Goal: Task Accomplishment & Management: Manage account settings

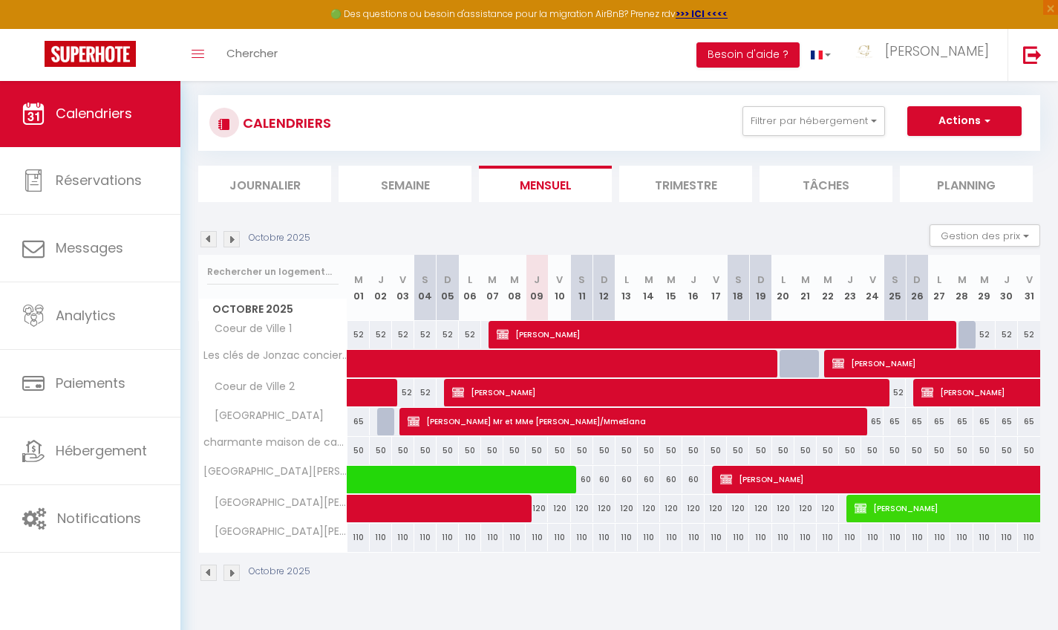
scroll to position [80, 0]
click at [235, 243] on img at bounding box center [232, 239] width 16 height 16
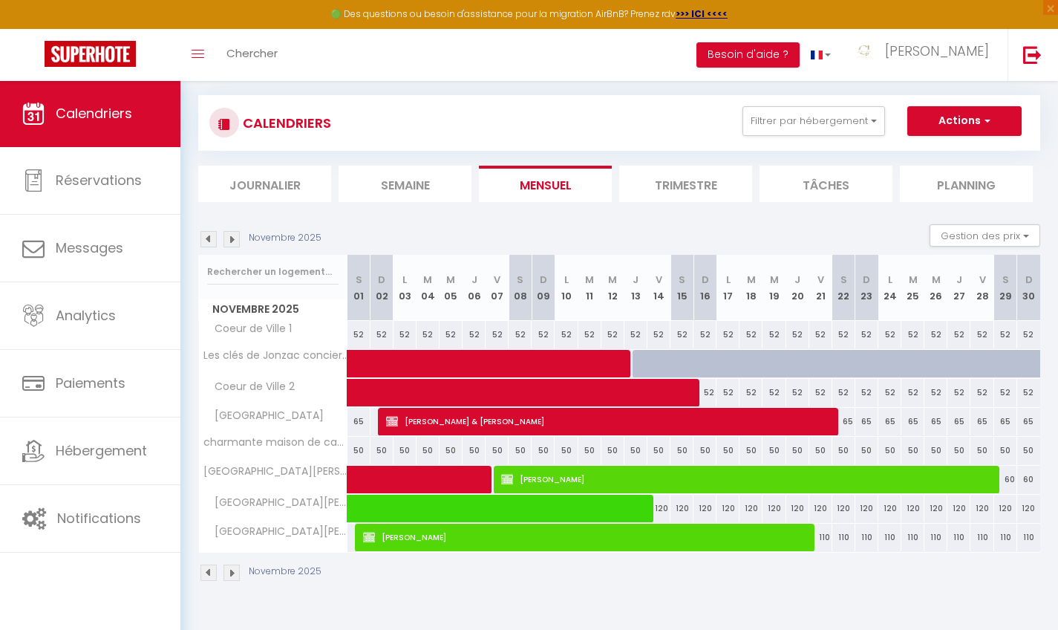
click at [211, 238] on img at bounding box center [208, 239] width 16 height 16
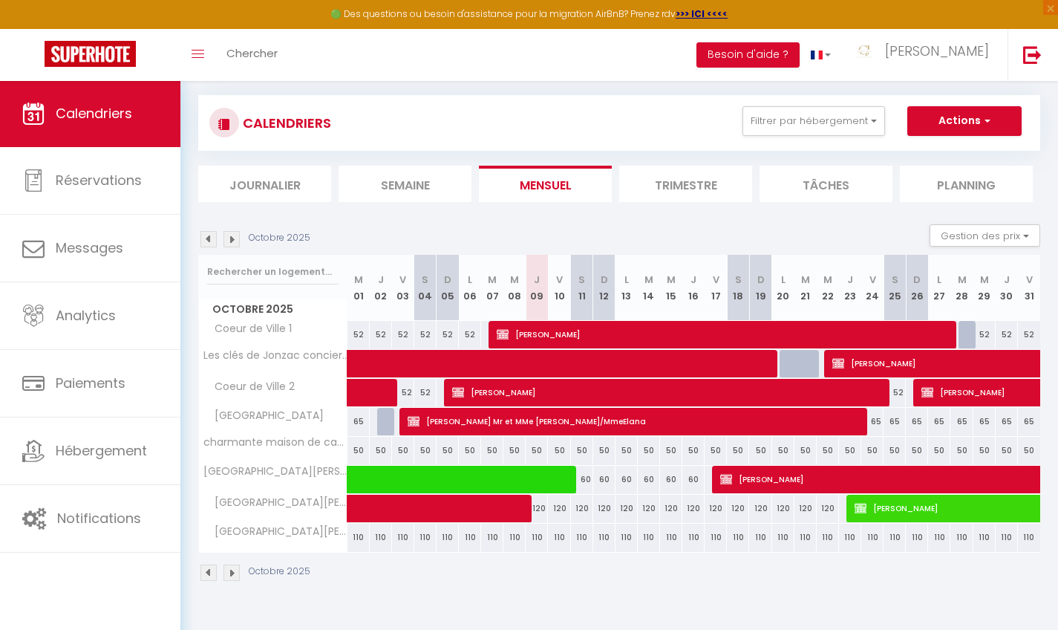
click at [781, 478] on span "[PERSON_NAME]" at bounding box center [1078, 479] width 717 height 28
select select "OK"
select select "KO"
select select "0"
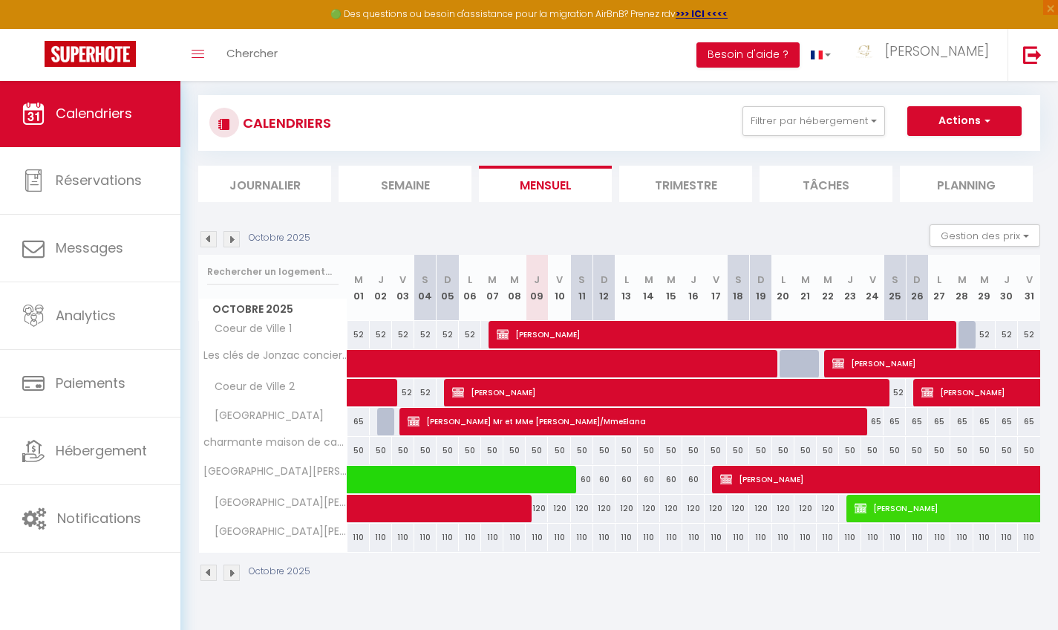
select select "1"
select select
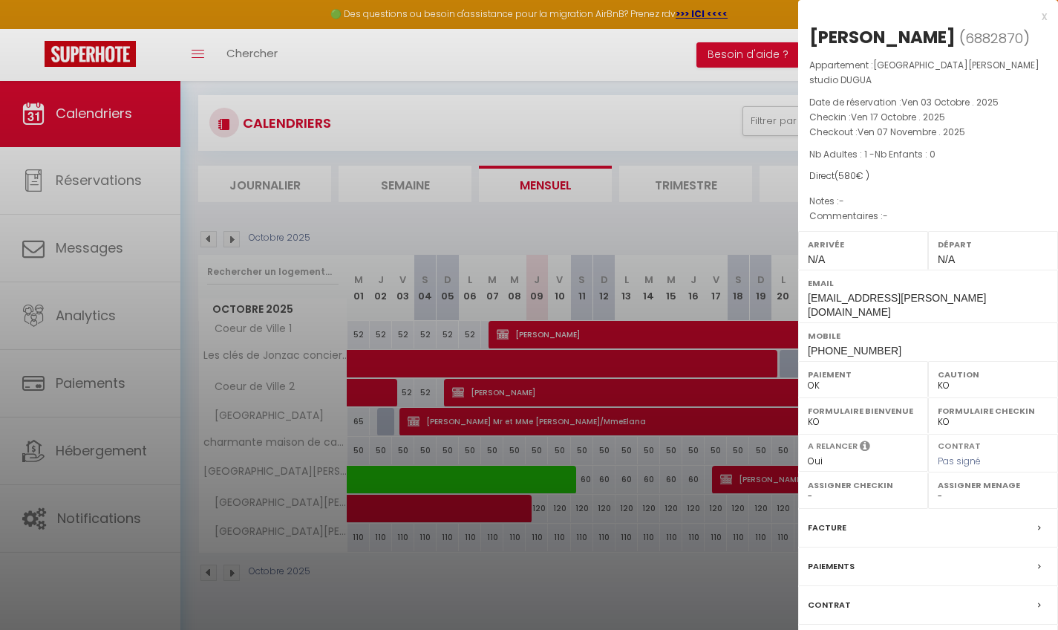
click at [1040, 17] on div "x" at bounding box center [922, 16] width 249 height 18
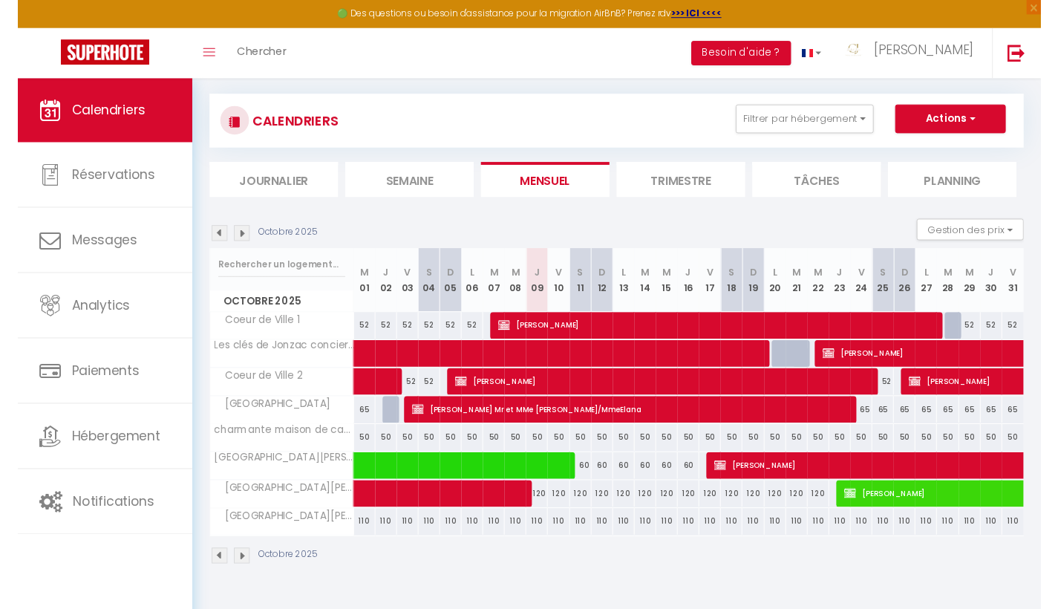
scroll to position [78, 0]
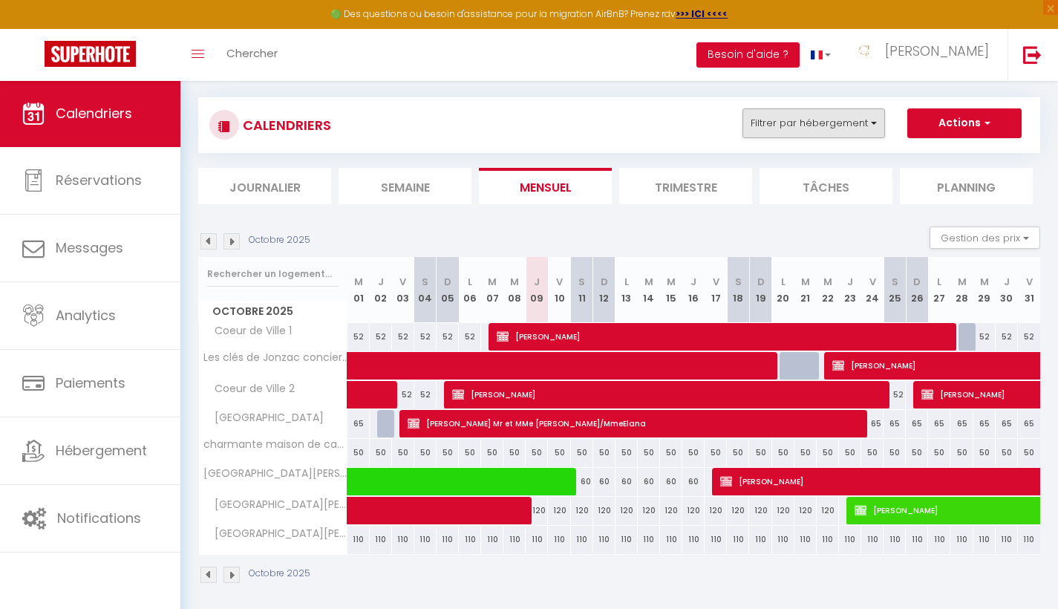
click at [873, 122] on button "Filtrer par hébergement" at bounding box center [814, 123] width 143 height 30
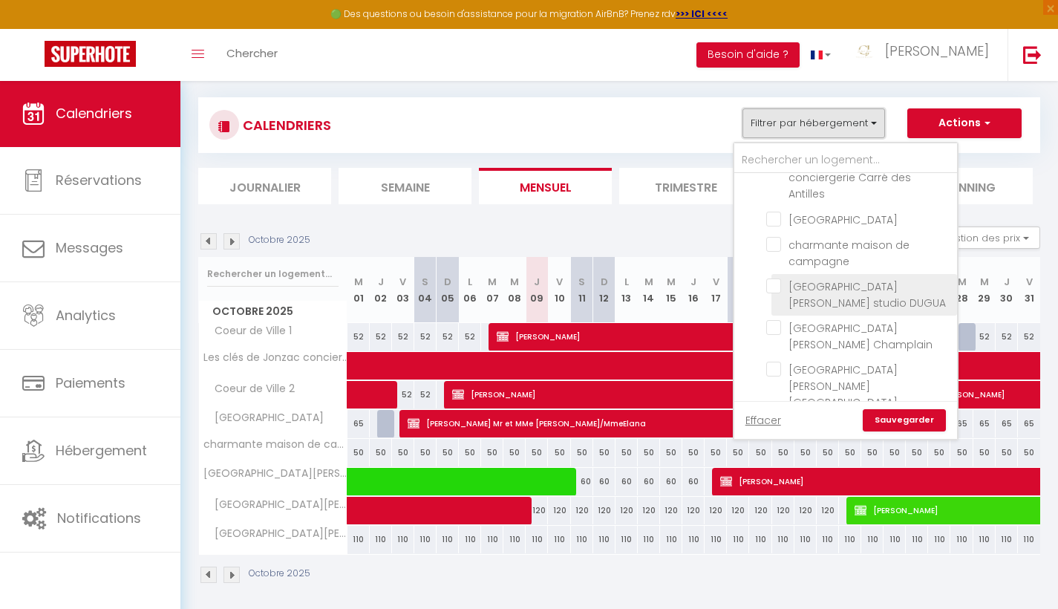
scroll to position [134, 0]
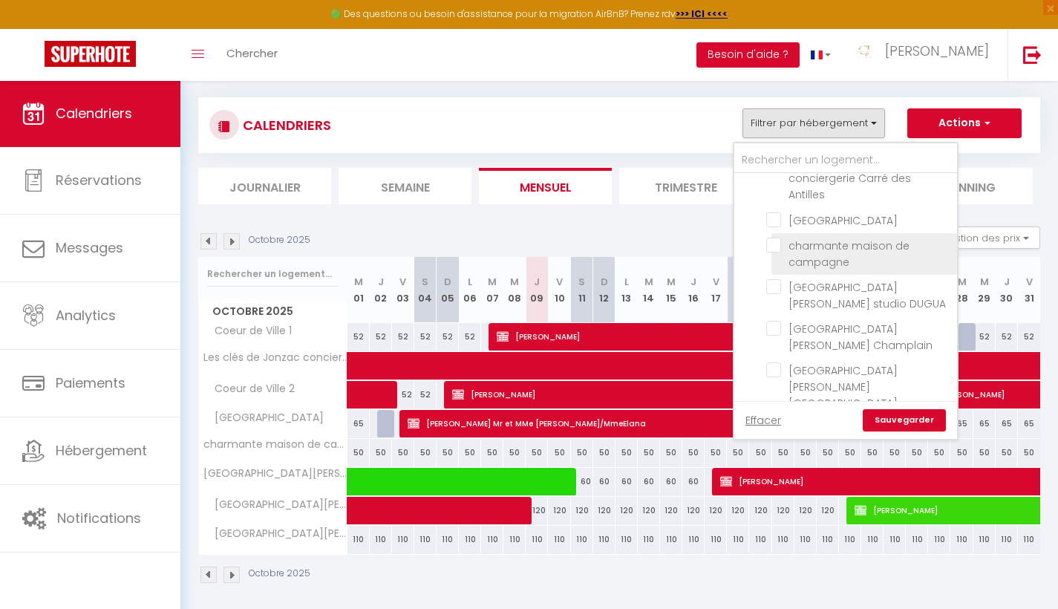
click at [773, 244] on input "charmante maison de campagne" at bounding box center [859, 245] width 186 height 15
checkbox input "true"
checkbox input "false"
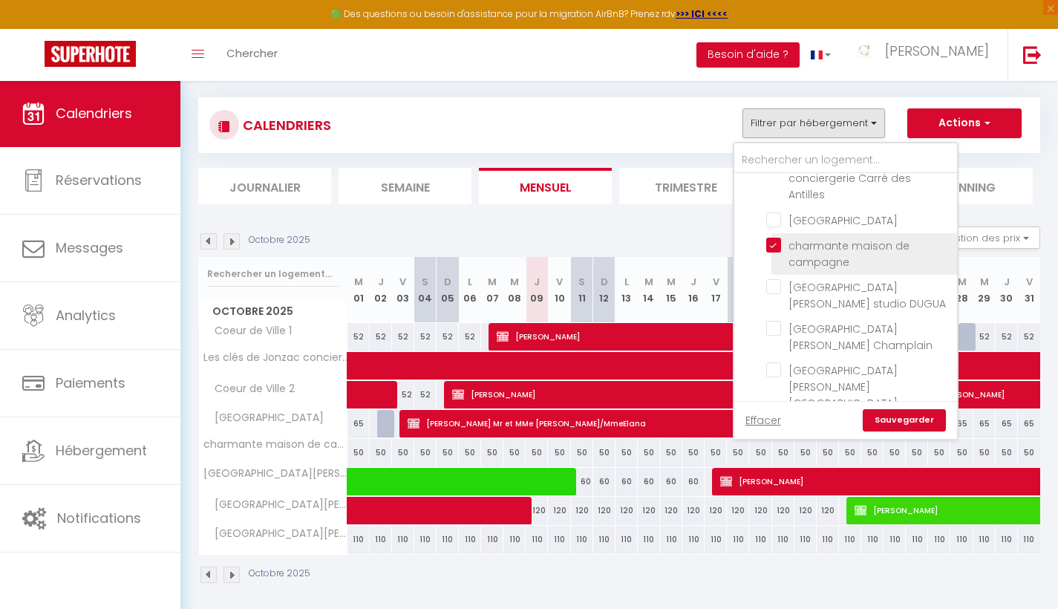
checkbox input "false"
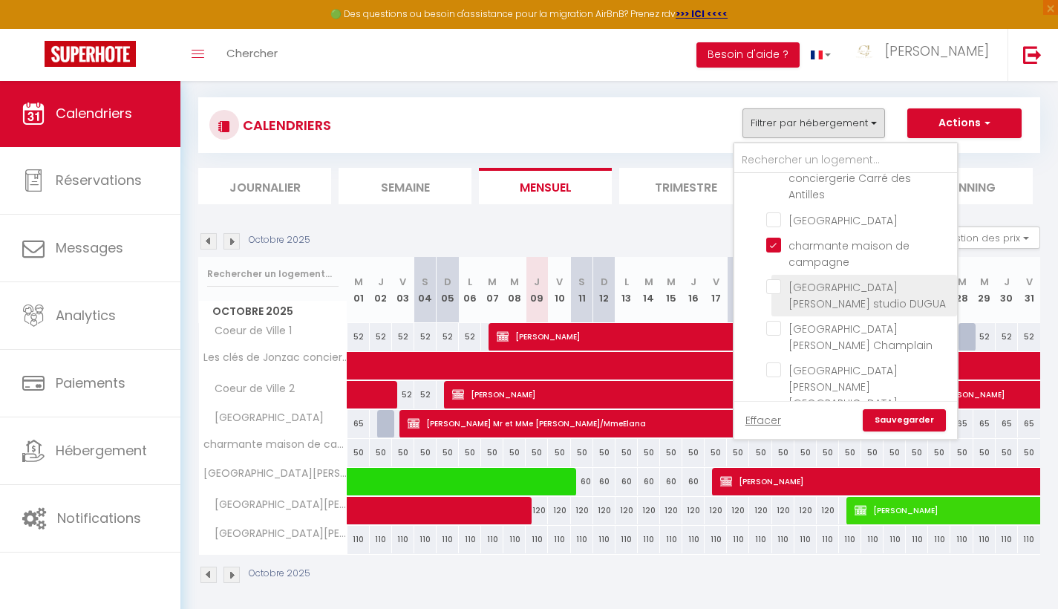
click at [780, 281] on input "[GEOGRAPHIC_DATA][PERSON_NAME] studio DUGUA" at bounding box center [859, 286] width 186 height 15
checkbox input "true"
checkbox input "false"
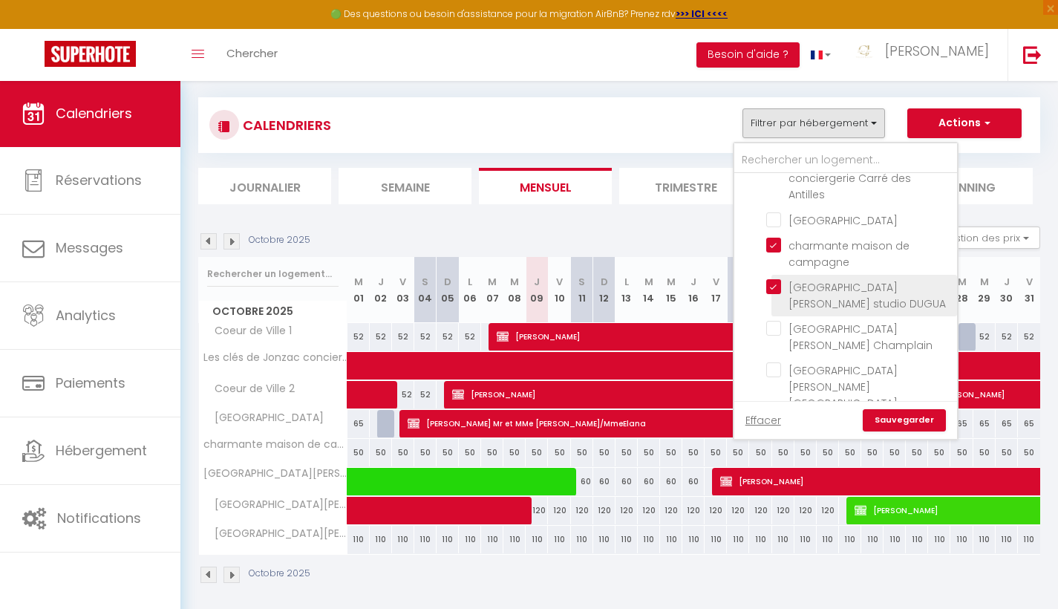
checkbox input "false"
click at [765, 322] on ul "Autres Les clés de Jonzac conciergerie Carré des Antilles [GEOGRAPHIC_DATA] cha…" at bounding box center [845, 273] width 223 height 299
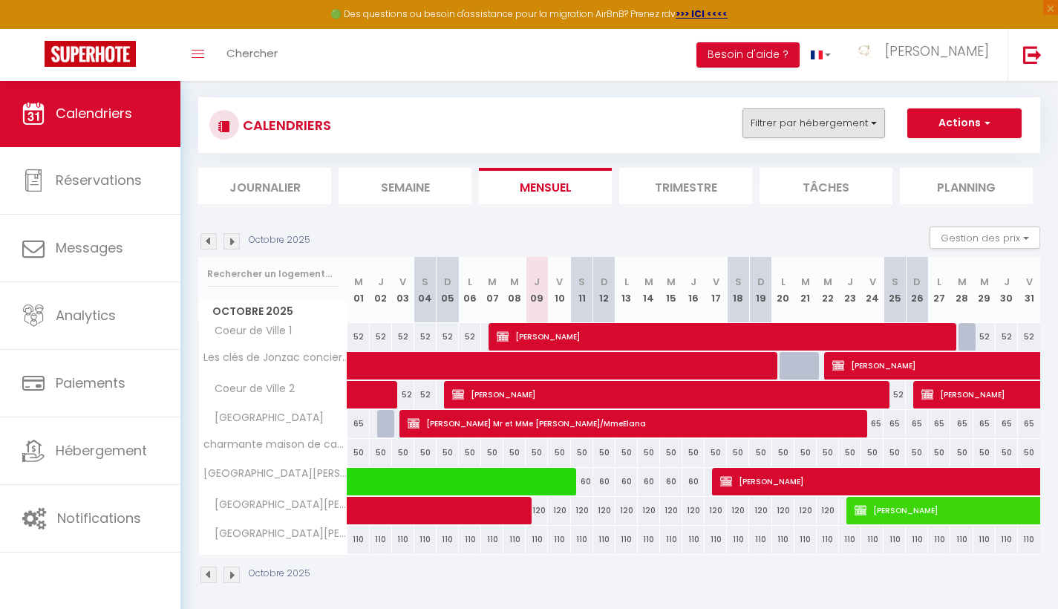
click at [873, 125] on button "Filtrer par hébergement" at bounding box center [814, 123] width 143 height 30
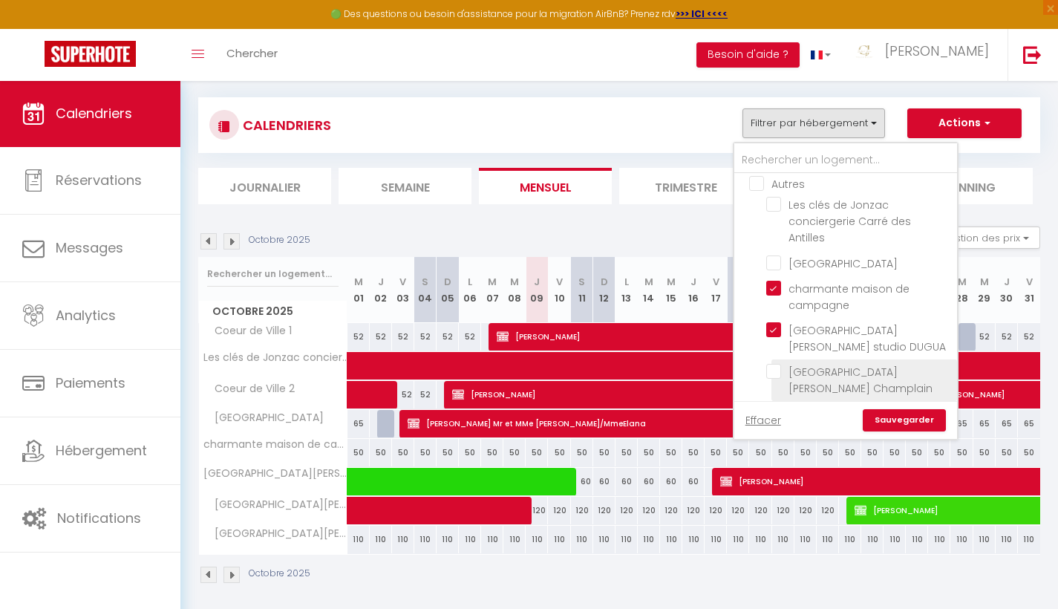
click at [773, 377] on input "[GEOGRAPHIC_DATA][PERSON_NAME] Champlain" at bounding box center [859, 371] width 186 height 15
checkbox input "true"
checkbox input "false"
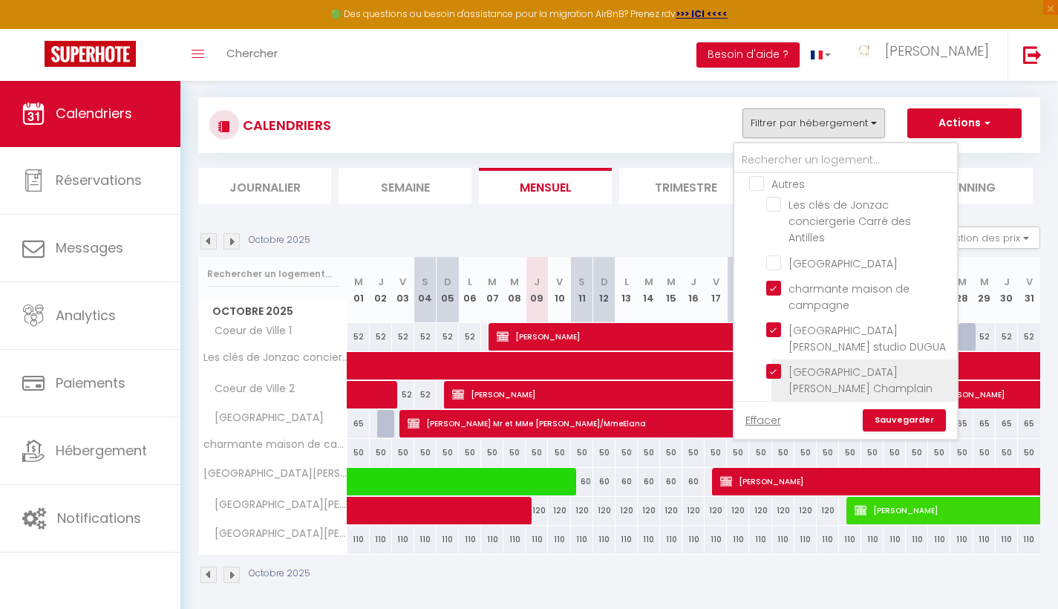
checkbox input "false"
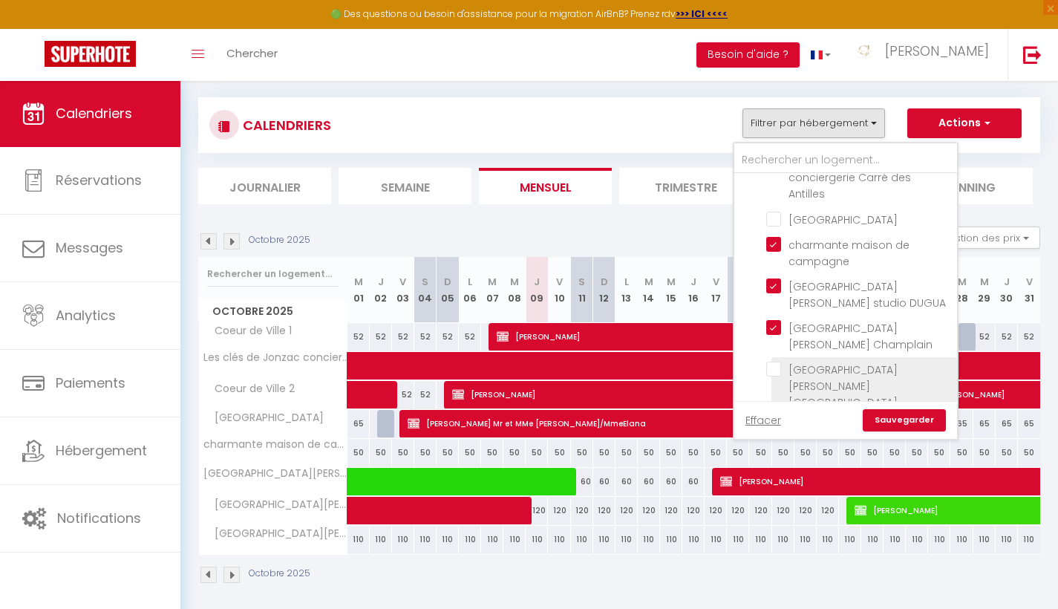
scroll to position [134, 0]
click at [774, 370] on input "[GEOGRAPHIC_DATA][PERSON_NAME] [GEOGRAPHIC_DATA]" at bounding box center [859, 369] width 186 height 15
checkbox input "true"
checkbox input "false"
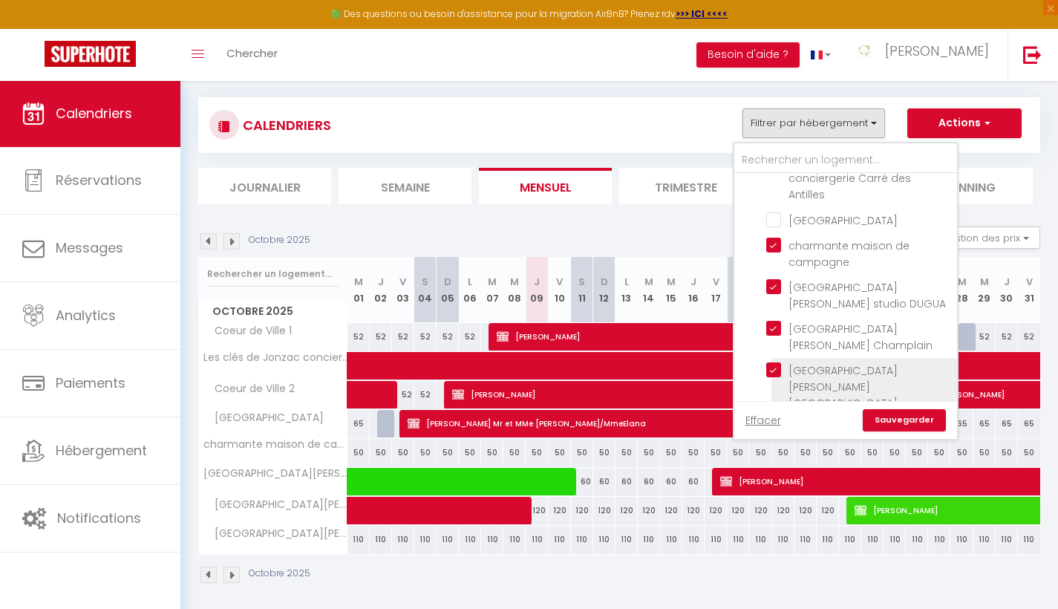
checkbox input "false"
click at [914, 421] on link "Sauvegarder" at bounding box center [904, 420] width 83 height 22
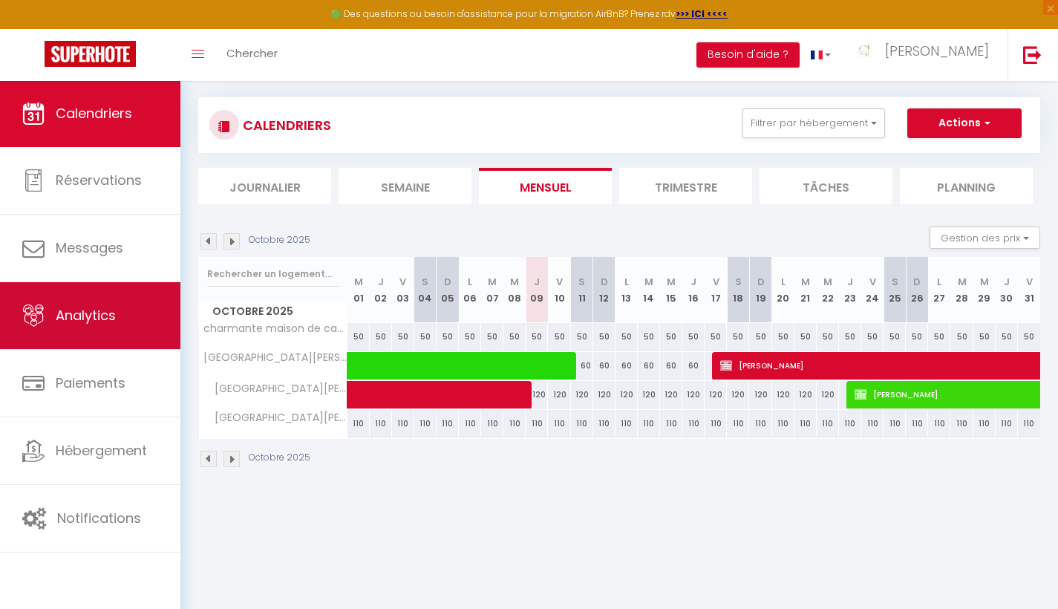
click at [106, 322] on span "Analytics" at bounding box center [86, 315] width 60 height 19
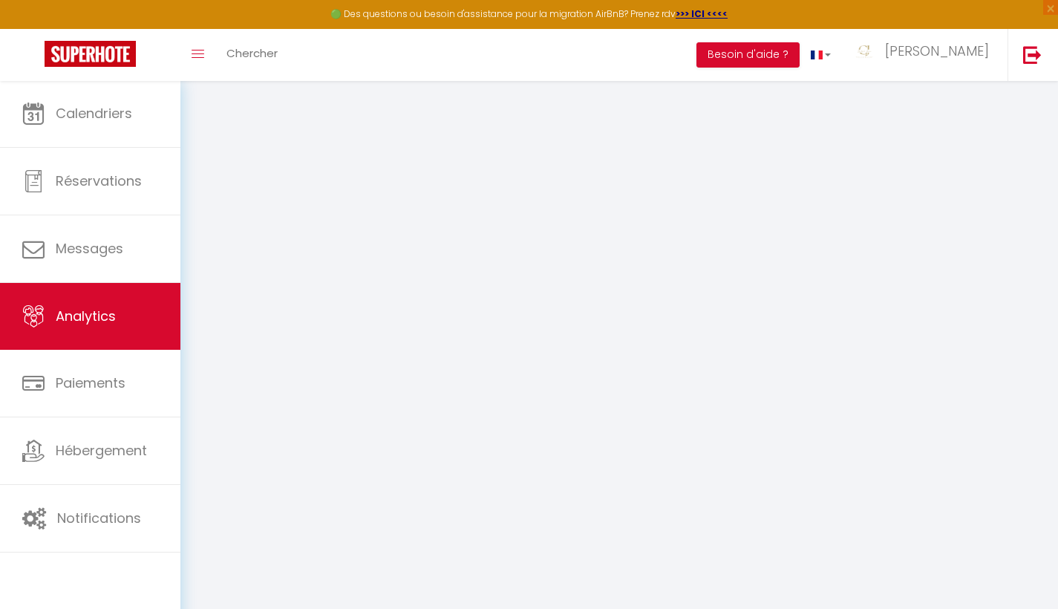
select select "2025"
select select "10"
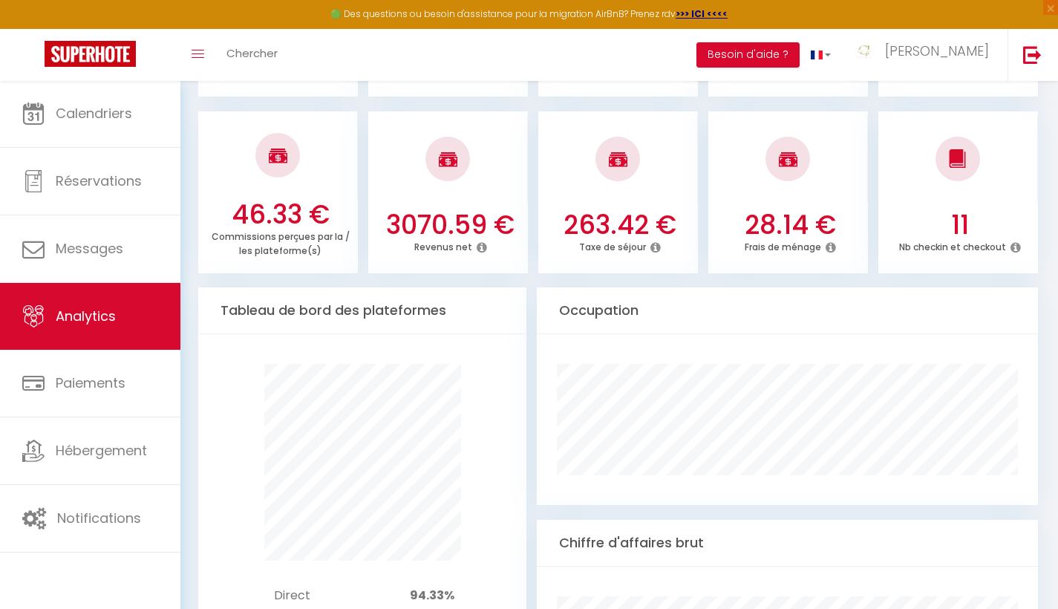
scroll to position [636, 0]
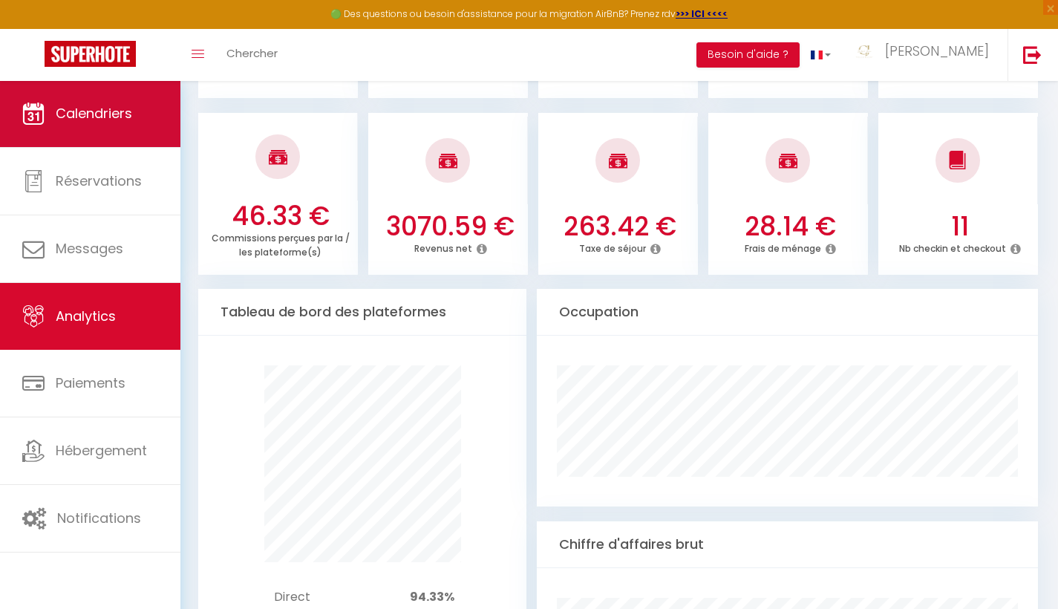
click at [125, 134] on link "Calendriers" at bounding box center [90, 113] width 180 height 67
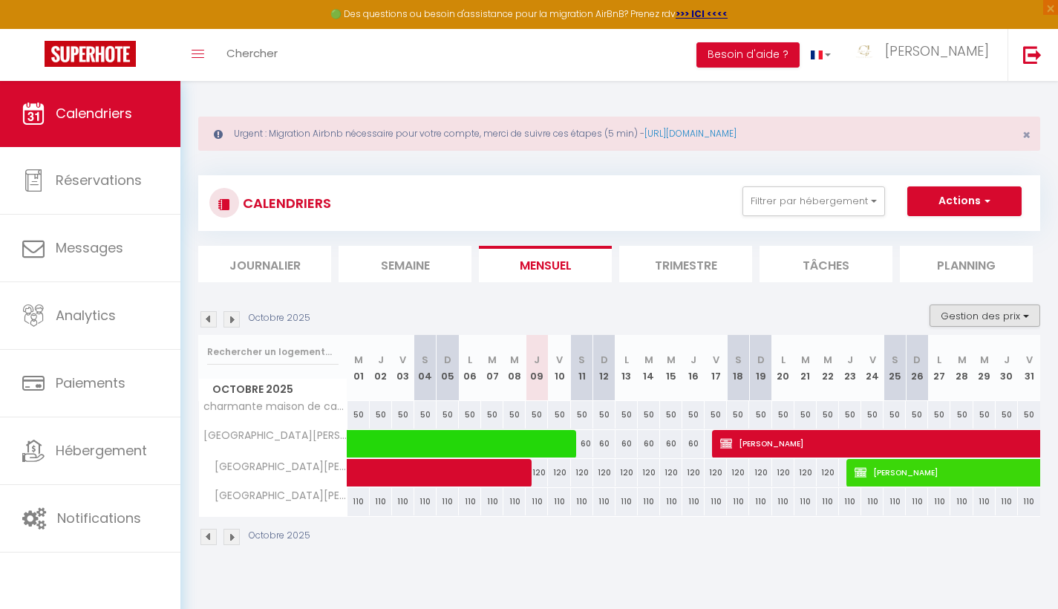
click at [1013, 314] on button "Gestion des prix" at bounding box center [985, 315] width 111 height 22
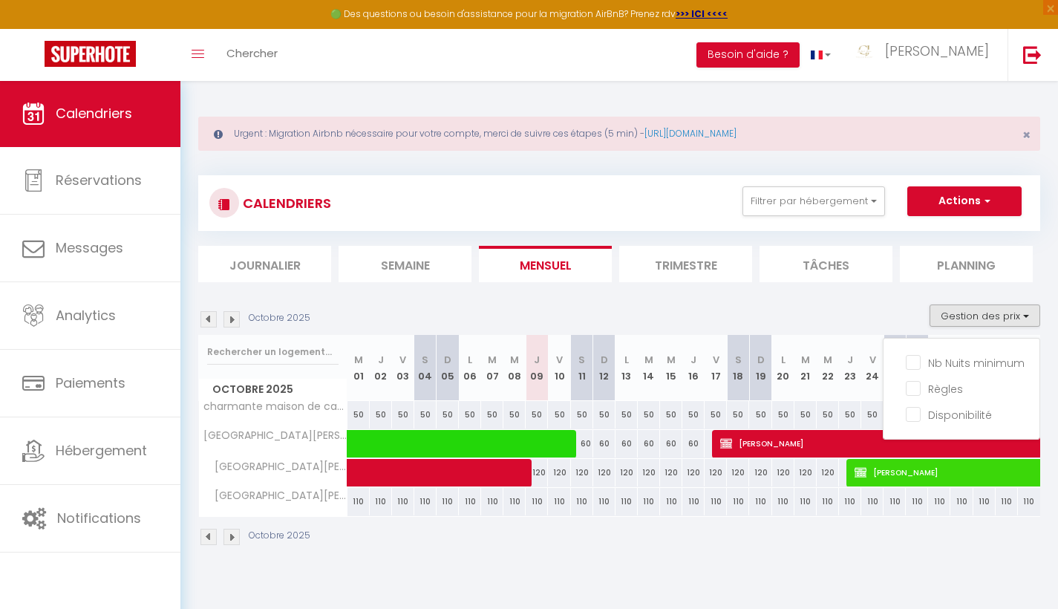
click at [862, 310] on div "Octobre 2025 Gestion des prix Nb Nuits minimum Règles Disponibilité" at bounding box center [619, 319] width 842 height 30
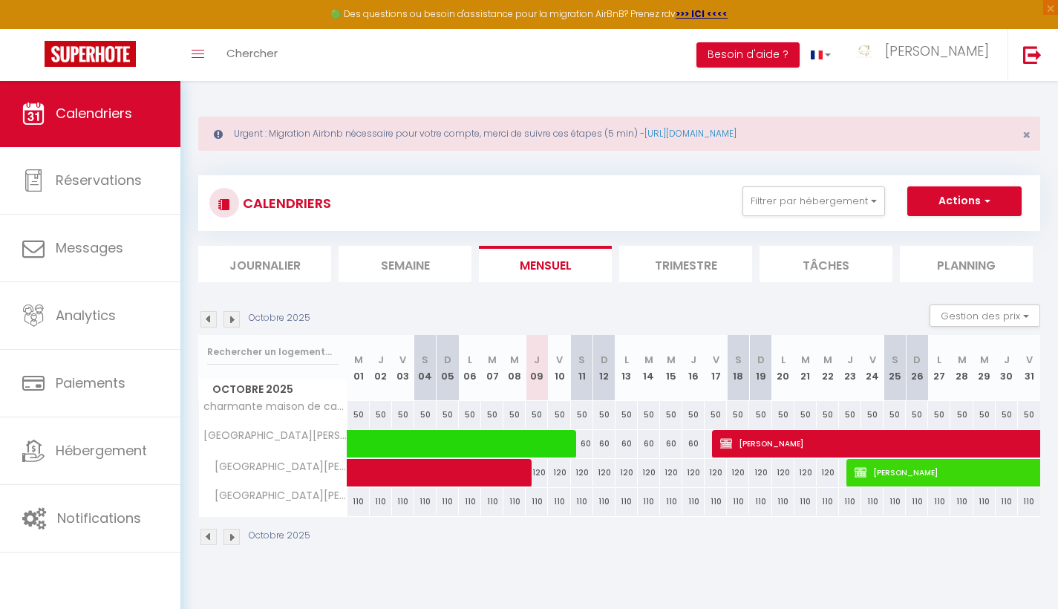
click at [704, 258] on li "Trimestre" at bounding box center [685, 264] width 133 height 36
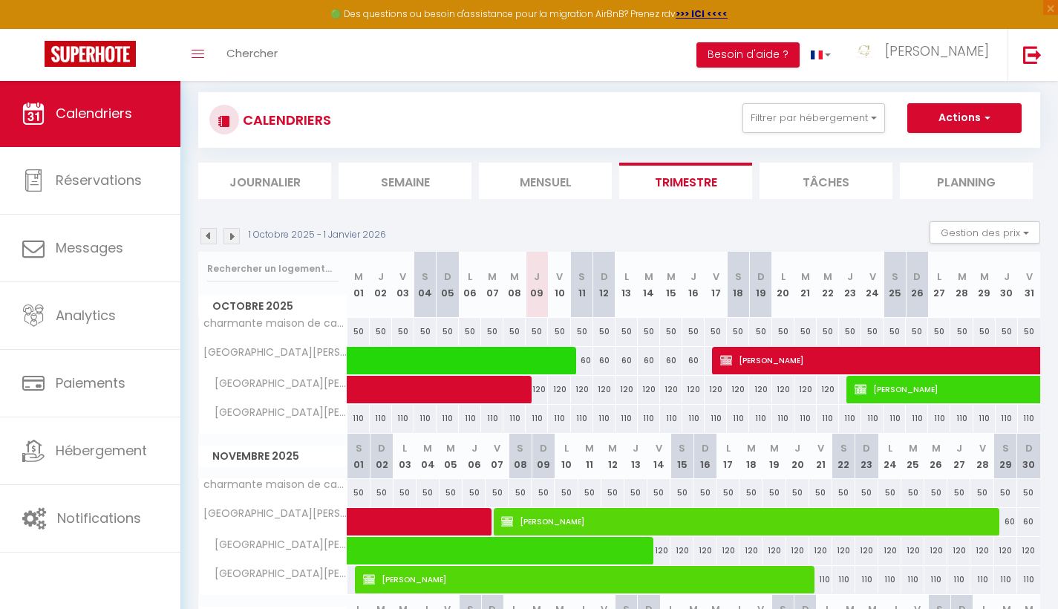
scroll to position [82, 0]
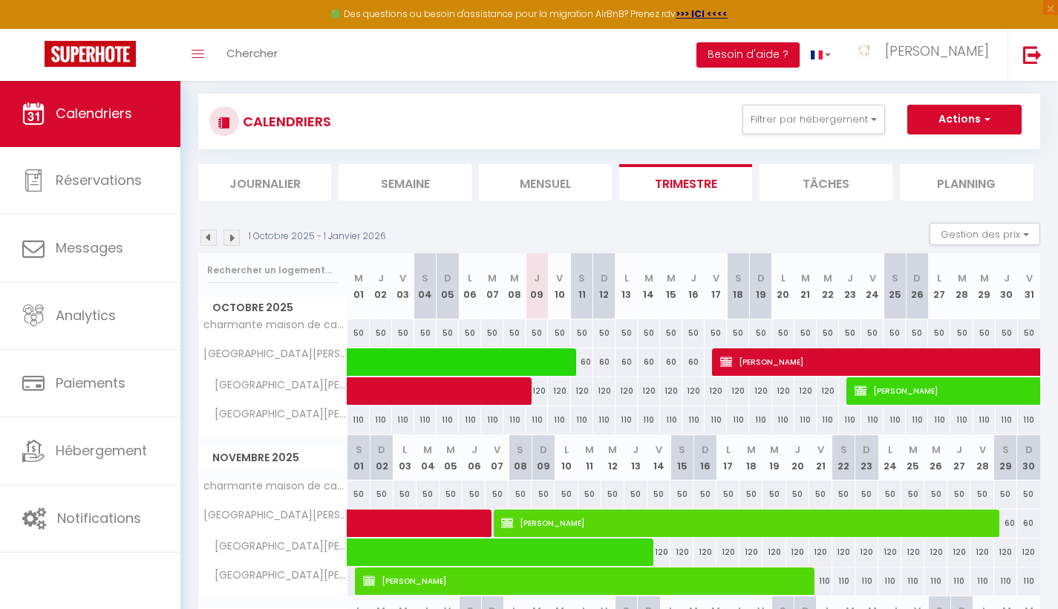
click at [207, 232] on img at bounding box center [208, 237] width 16 height 16
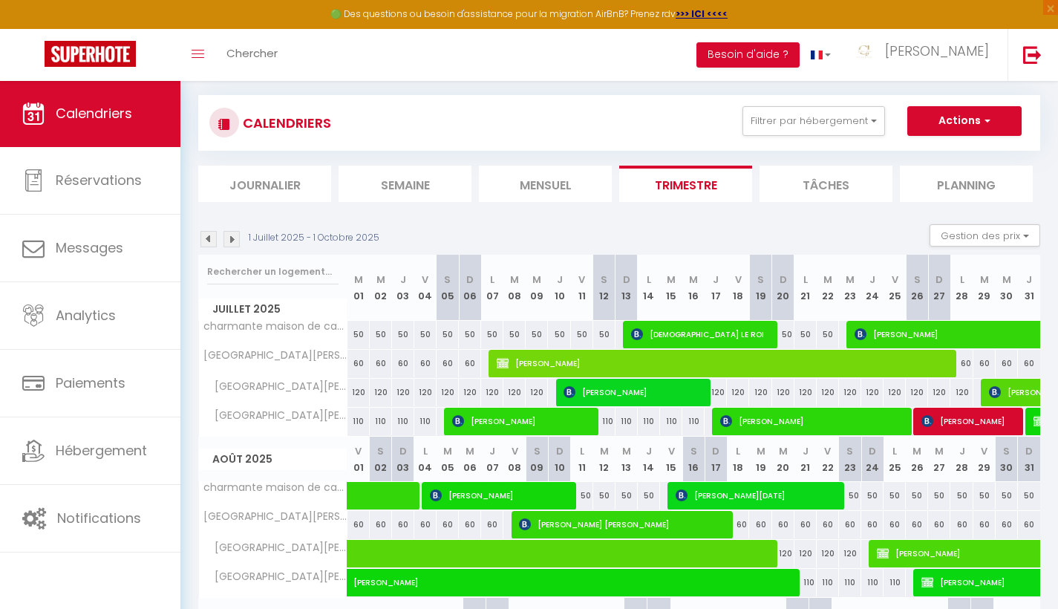
click at [206, 240] on img at bounding box center [208, 239] width 16 height 16
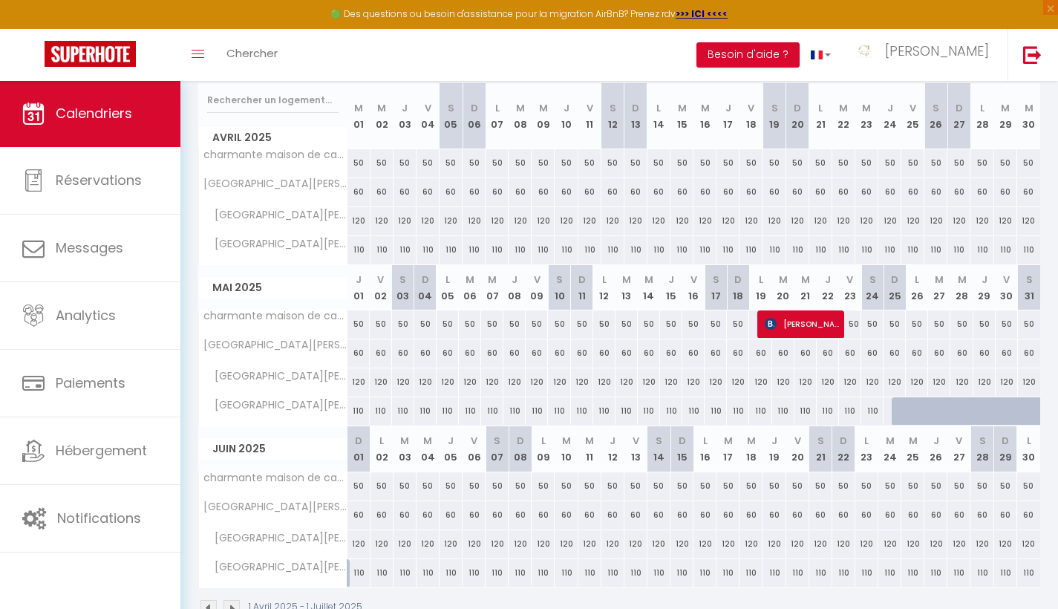
scroll to position [255, 0]
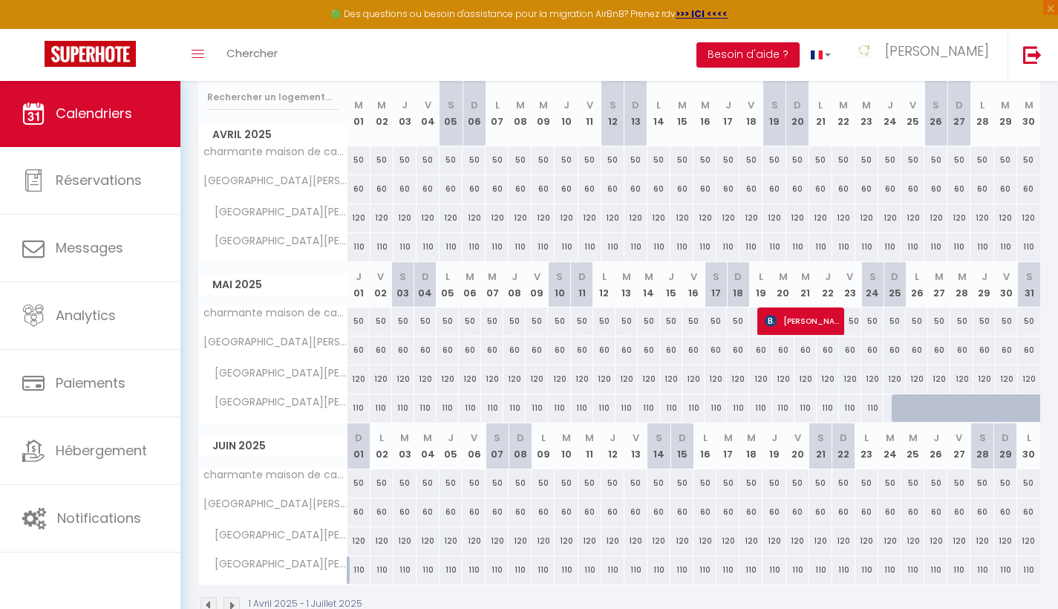
click at [907, 413] on div at bounding box center [917, 408] width 22 height 28
type input "110"
type input "Lun 26 Mai 2025"
type input "[DATE] Mai 2025"
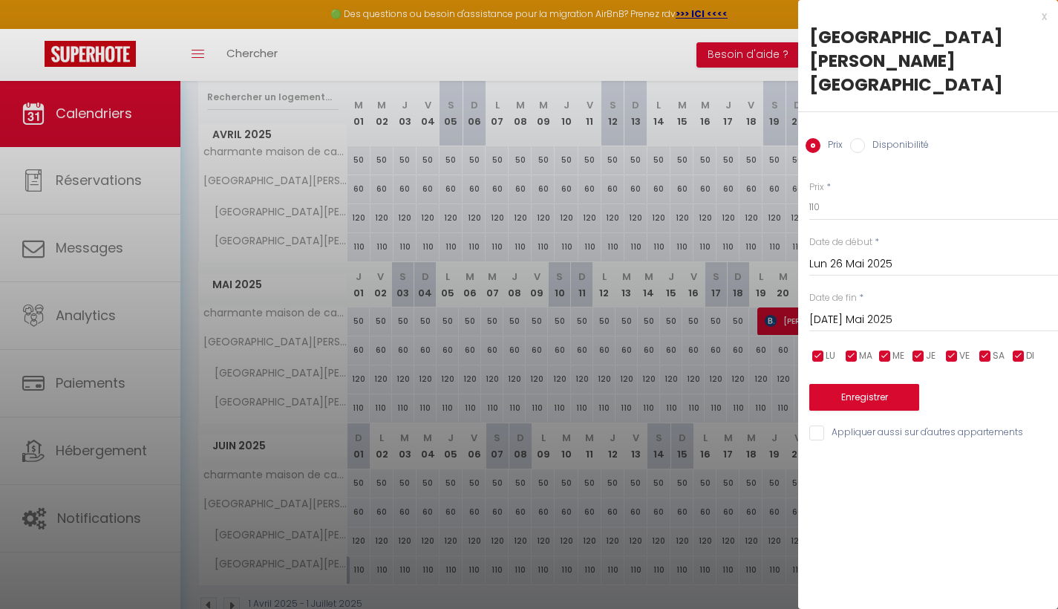
click at [1041, 12] on div "x" at bounding box center [922, 16] width 249 height 18
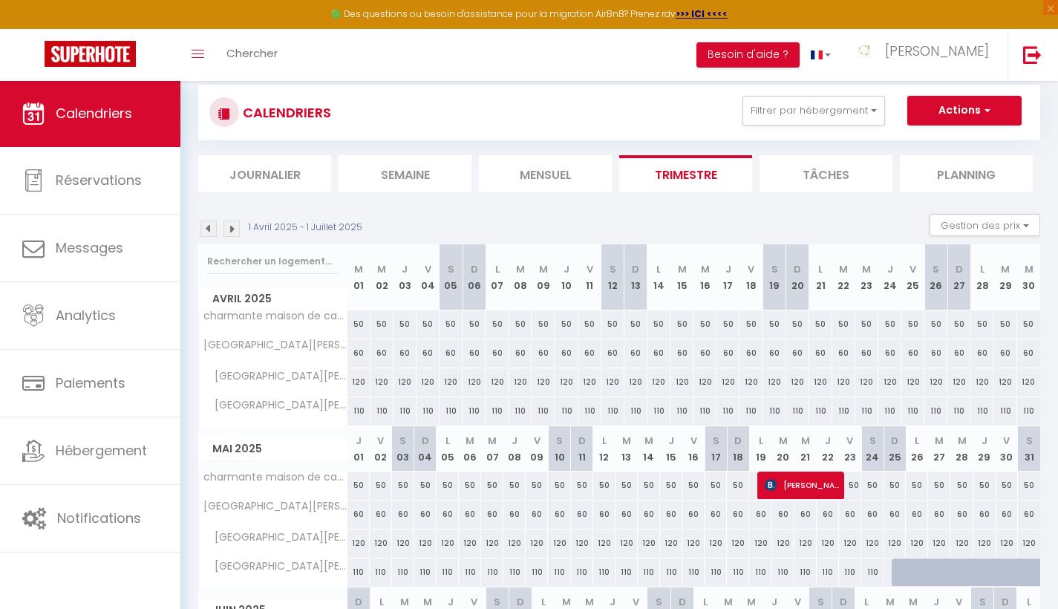
click at [236, 229] on img at bounding box center [232, 229] width 16 height 16
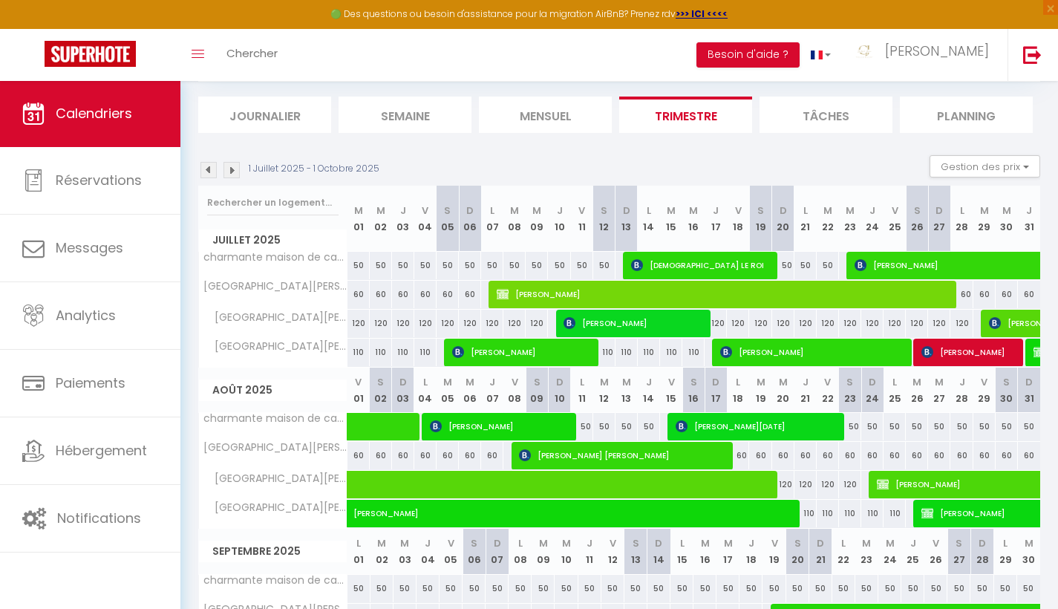
scroll to position [164, 0]
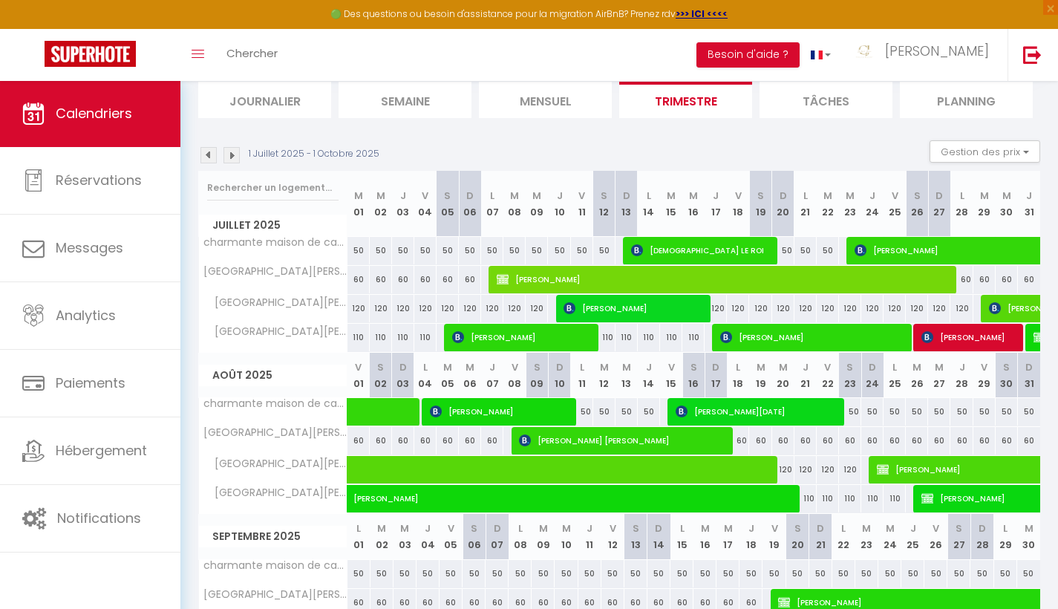
click at [693, 241] on span "[DEMOGRAPHIC_DATA] LE ROI" at bounding box center [701, 250] width 141 height 28
select select "OK"
select select "KO"
select select "0"
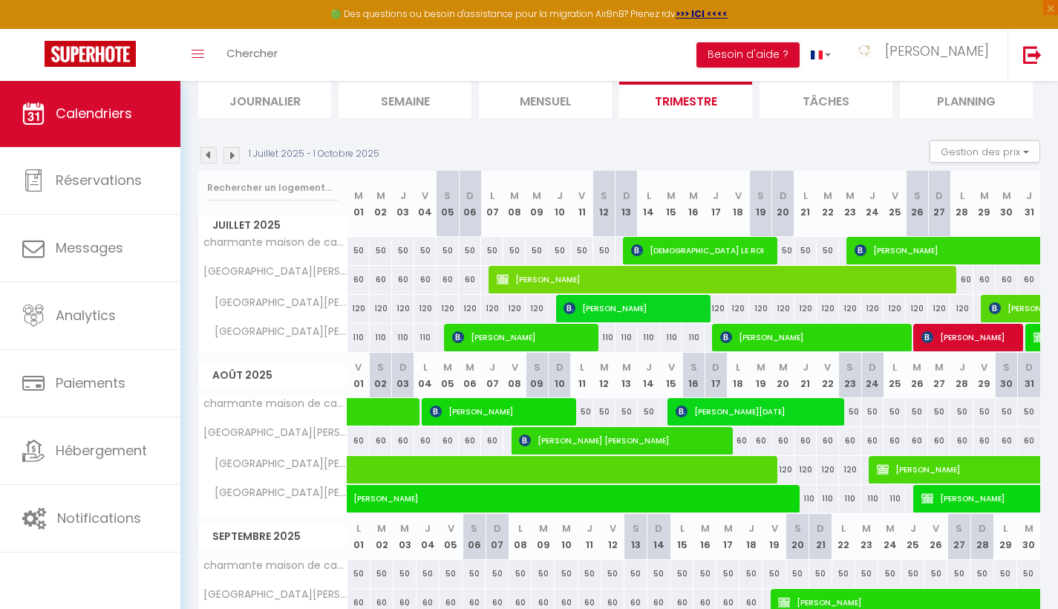
select select "1"
select select
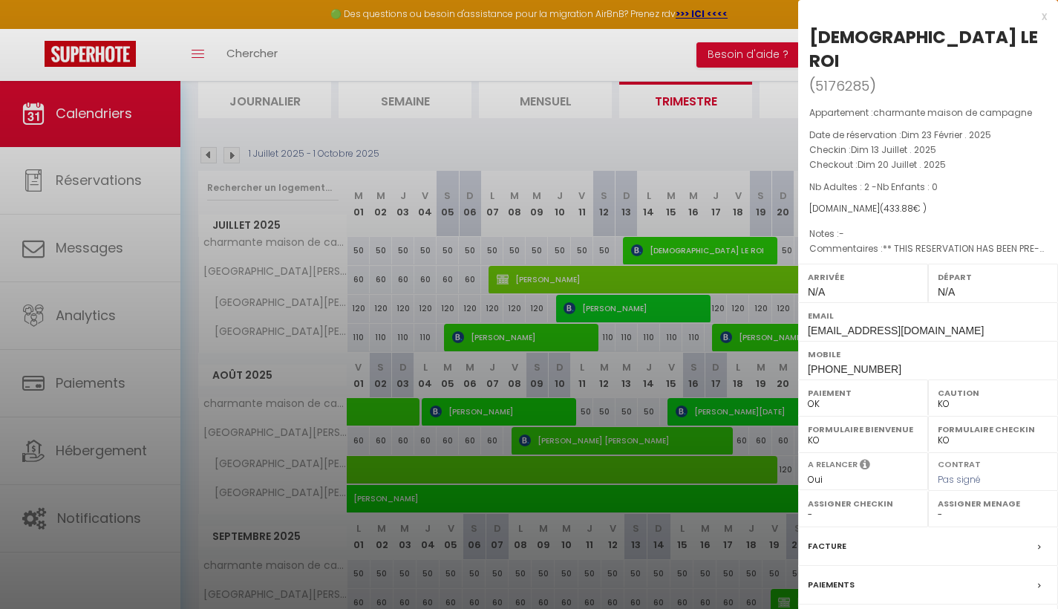
click at [1050, 13] on div "x [DEMOGRAPHIC_DATA][PERSON_NAME] ( 5176285 ) Appartement : charmante maison de…" at bounding box center [928, 370] width 260 height 740
click at [1046, 15] on div "x" at bounding box center [922, 16] width 249 height 18
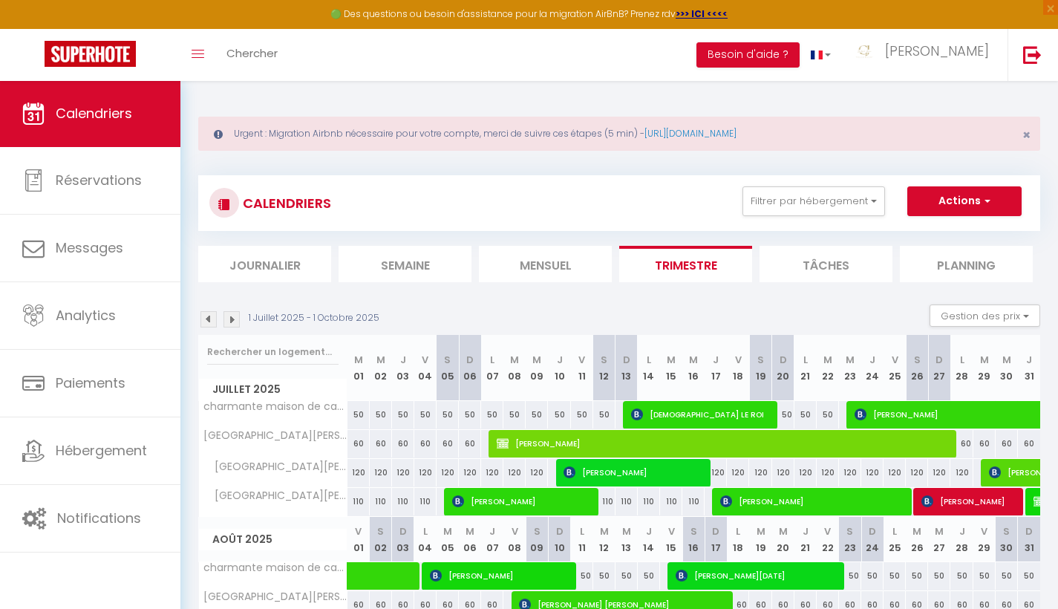
scroll to position [0, 0]
click at [862, 198] on button "Filtrer par hébergement" at bounding box center [814, 201] width 143 height 30
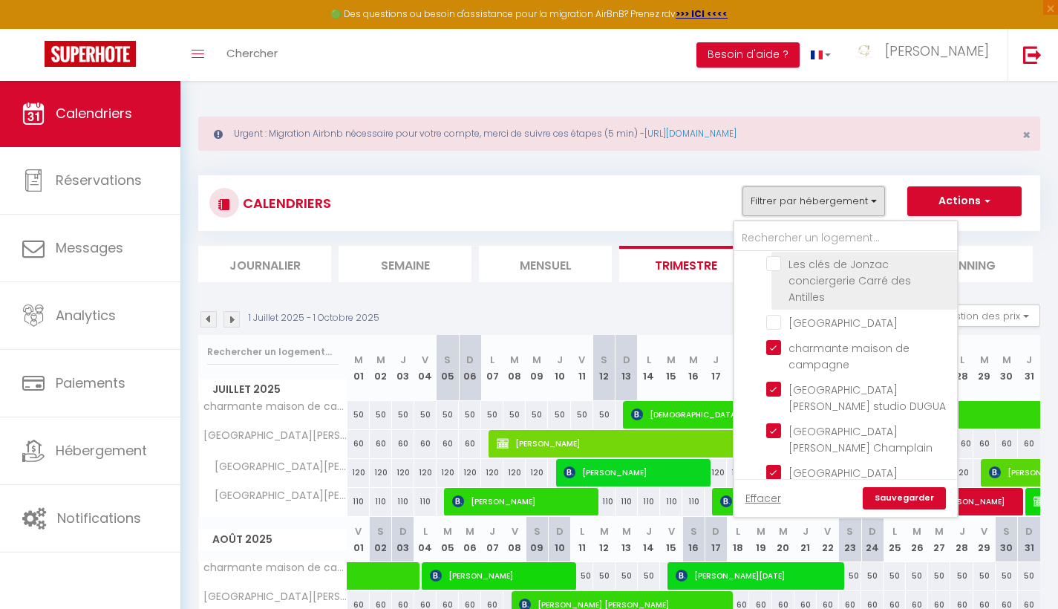
scroll to position [117, 0]
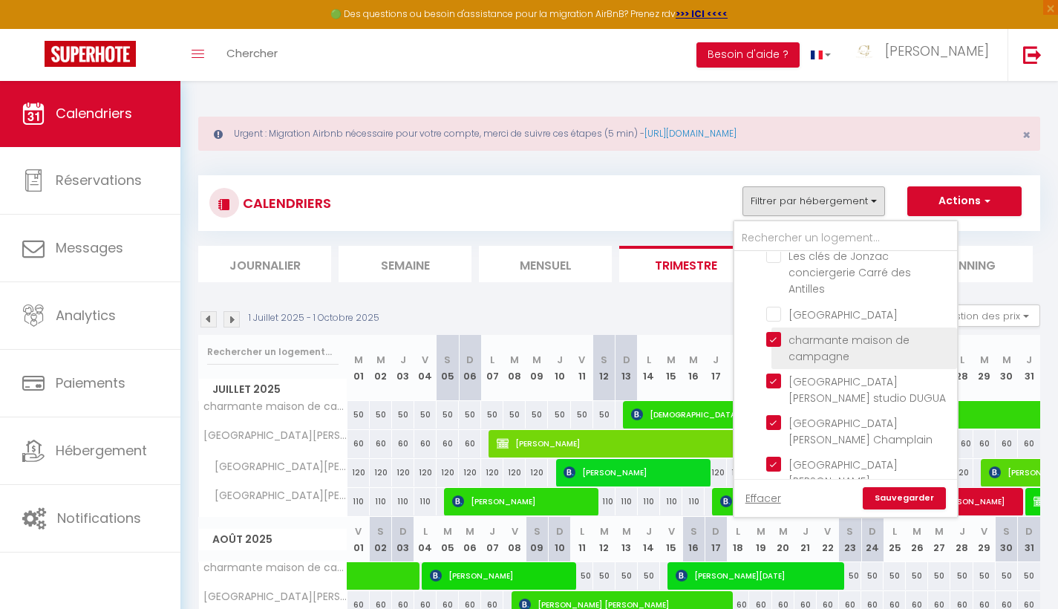
click at [770, 340] on input "charmante maison de campagne" at bounding box center [859, 339] width 186 height 15
checkbox input "false"
click at [916, 495] on link "Sauvegarder" at bounding box center [904, 498] width 83 height 22
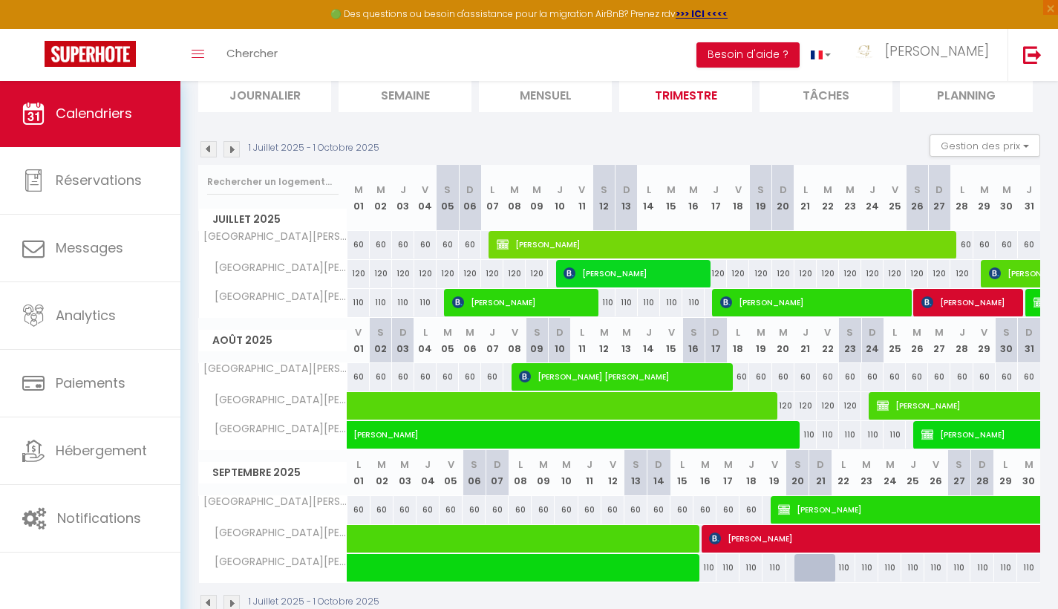
scroll to position [169, 0]
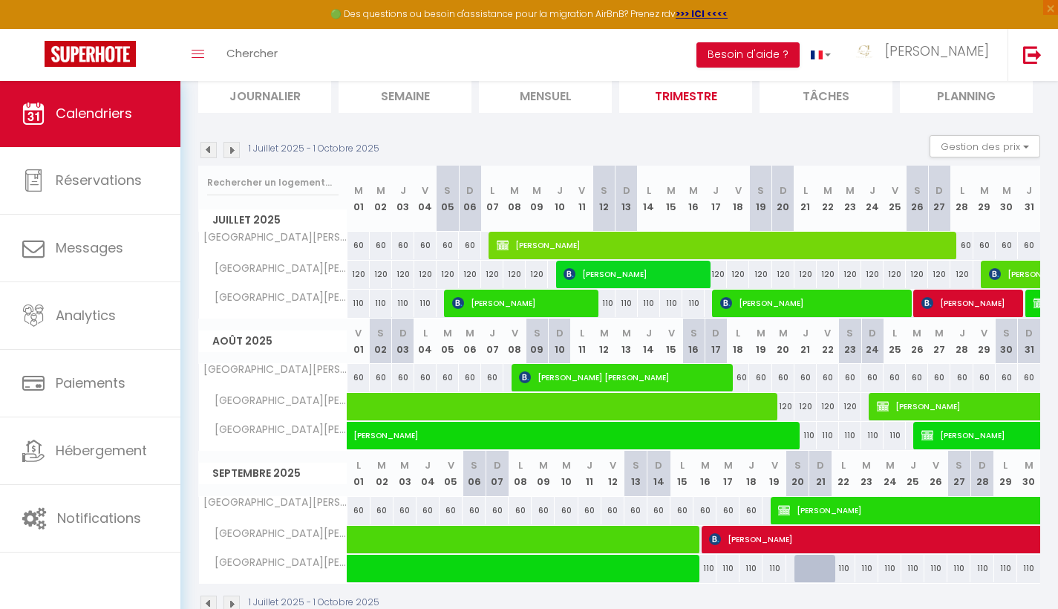
click at [234, 144] on img at bounding box center [232, 150] width 16 height 16
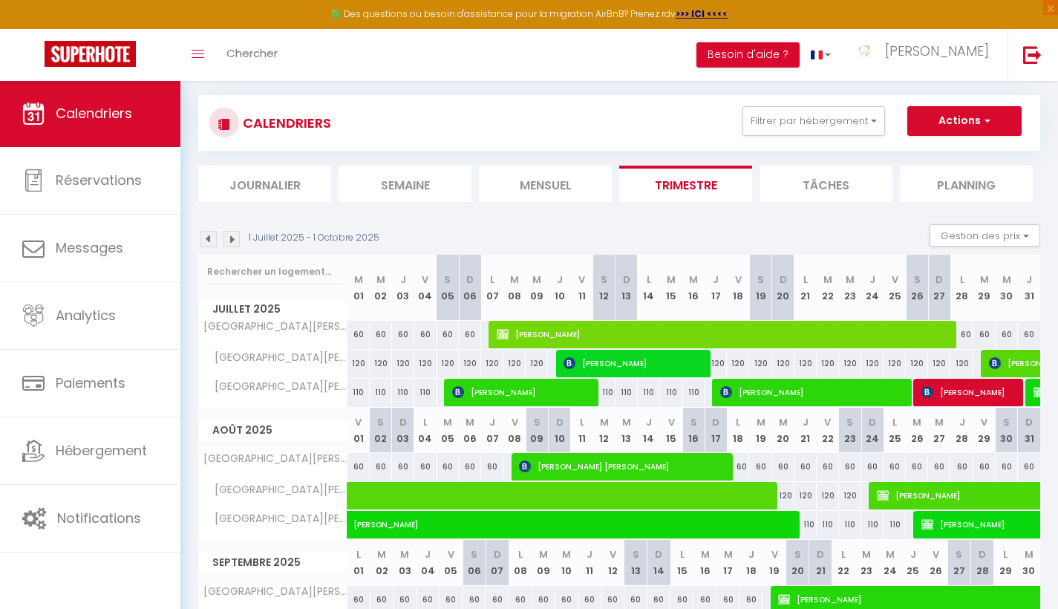
select select "KO"
select select "0"
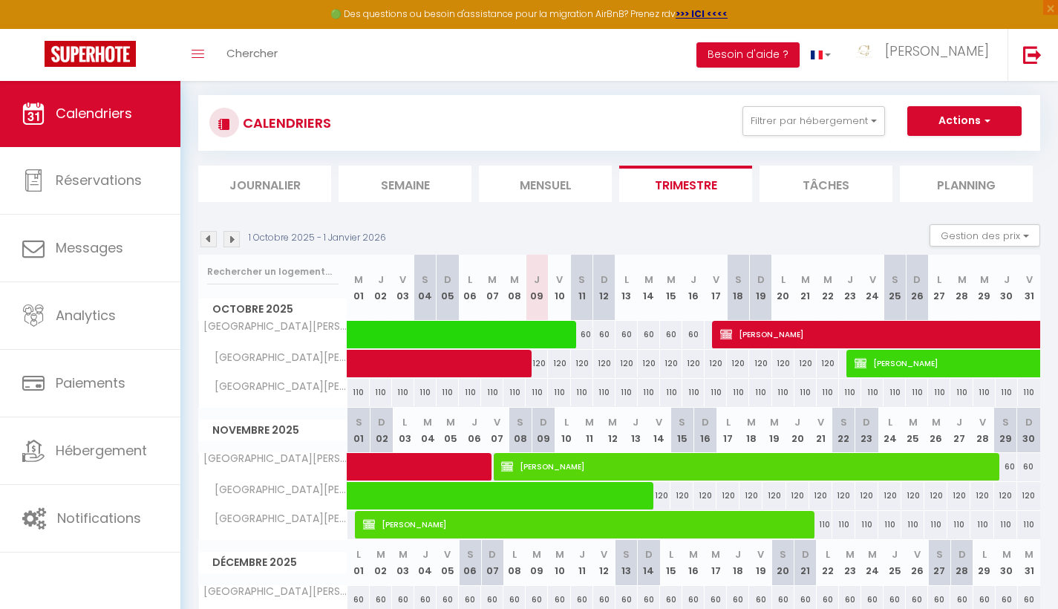
click at [385, 336] on span at bounding box center [534, 335] width 342 height 28
select select "KO"
select select "OK"
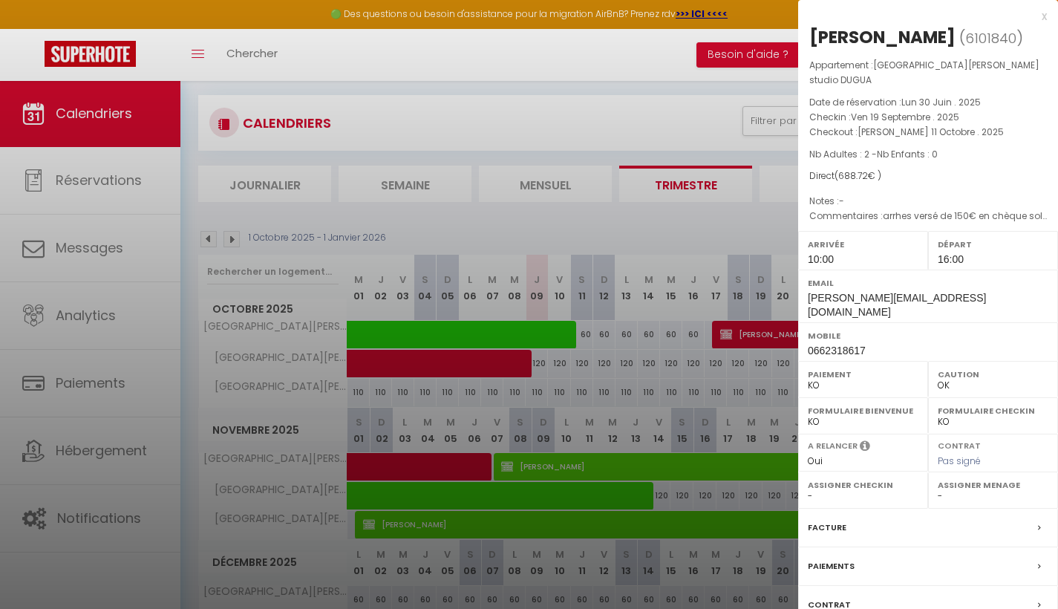
click at [423, 363] on div at bounding box center [529, 304] width 1058 height 609
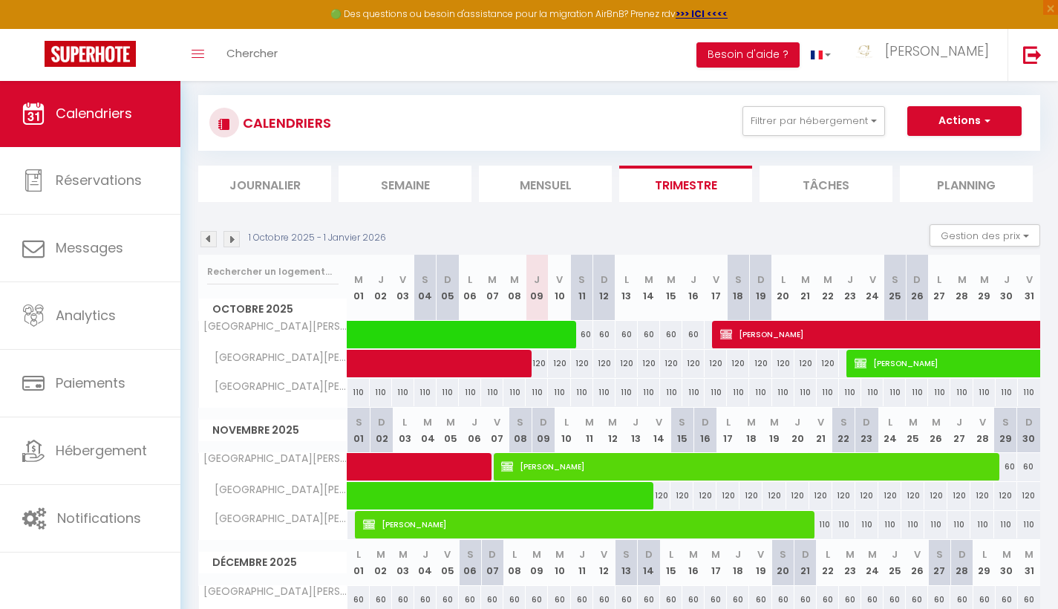
click at [423, 363] on span at bounding box center [499, 364] width 273 height 28
select select "OK"
select select "1"
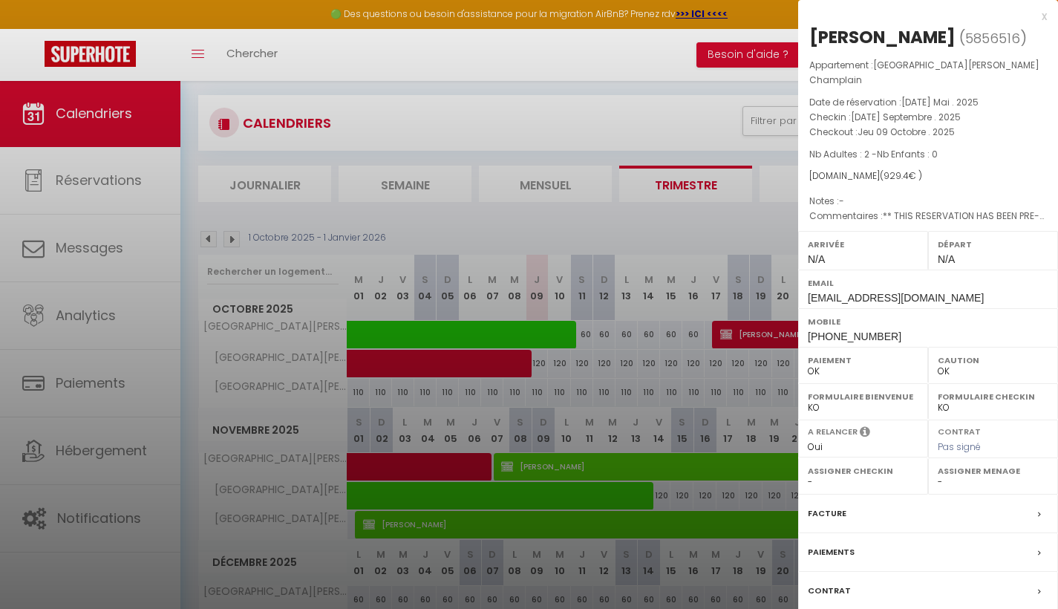
click at [1043, 15] on div "x" at bounding box center [922, 16] width 249 height 18
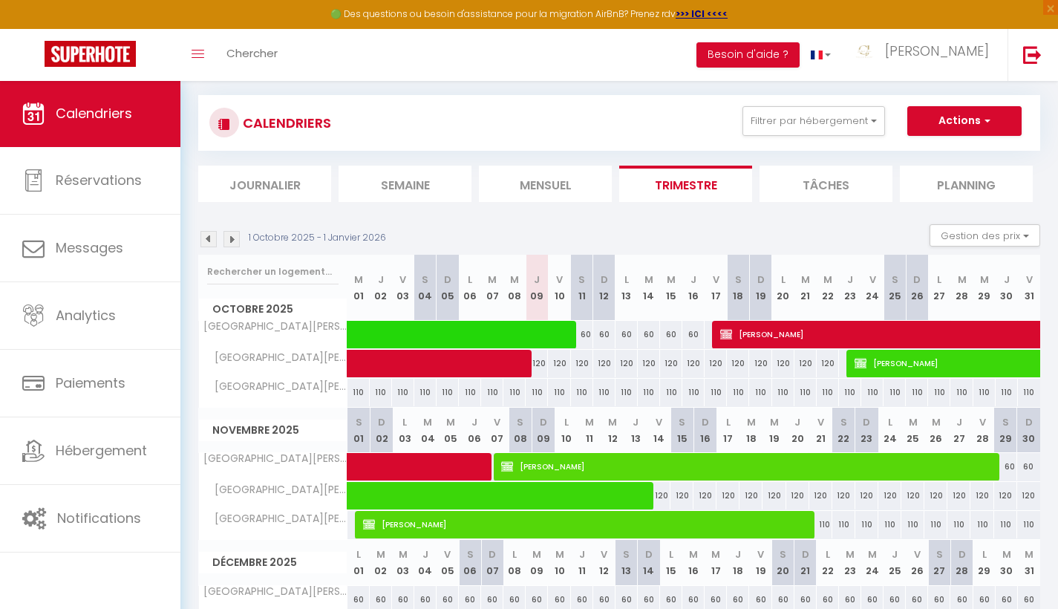
click at [210, 238] on img at bounding box center [208, 239] width 16 height 16
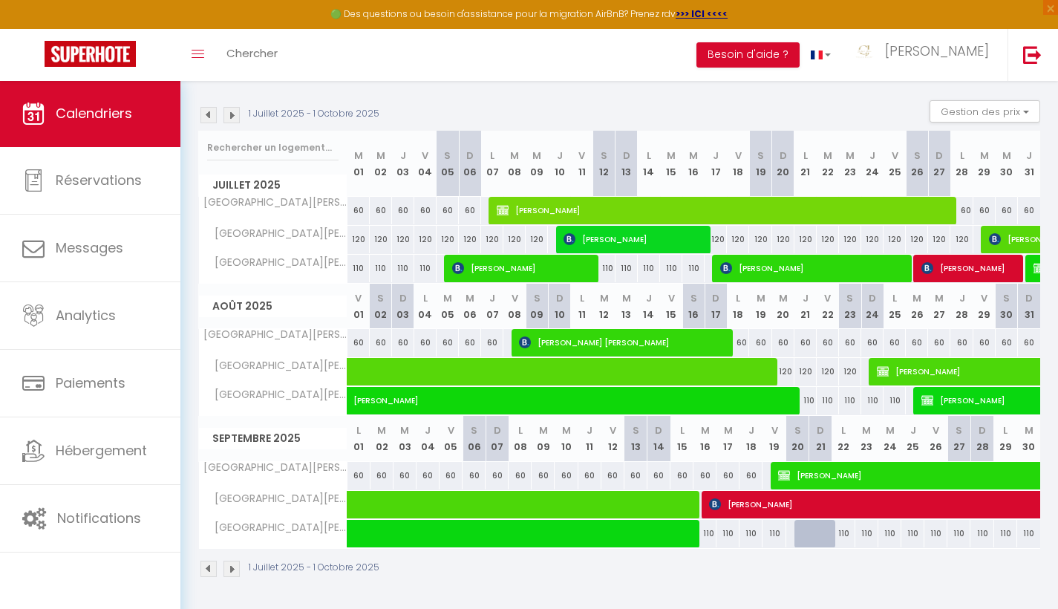
scroll to position [203, 0]
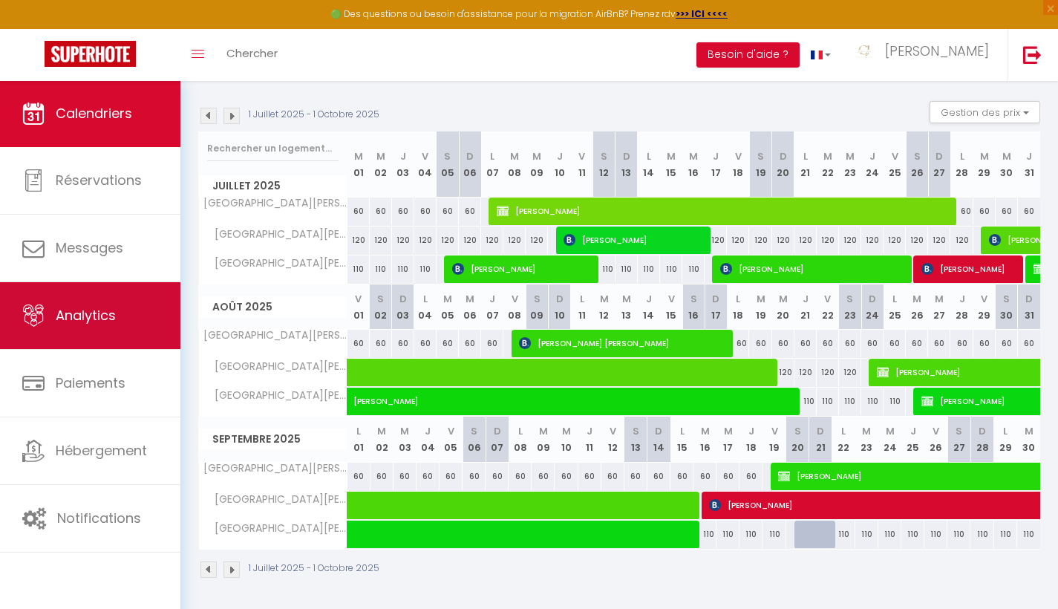
click at [67, 321] on span "Analytics" at bounding box center [86, 315] width 60 height 19
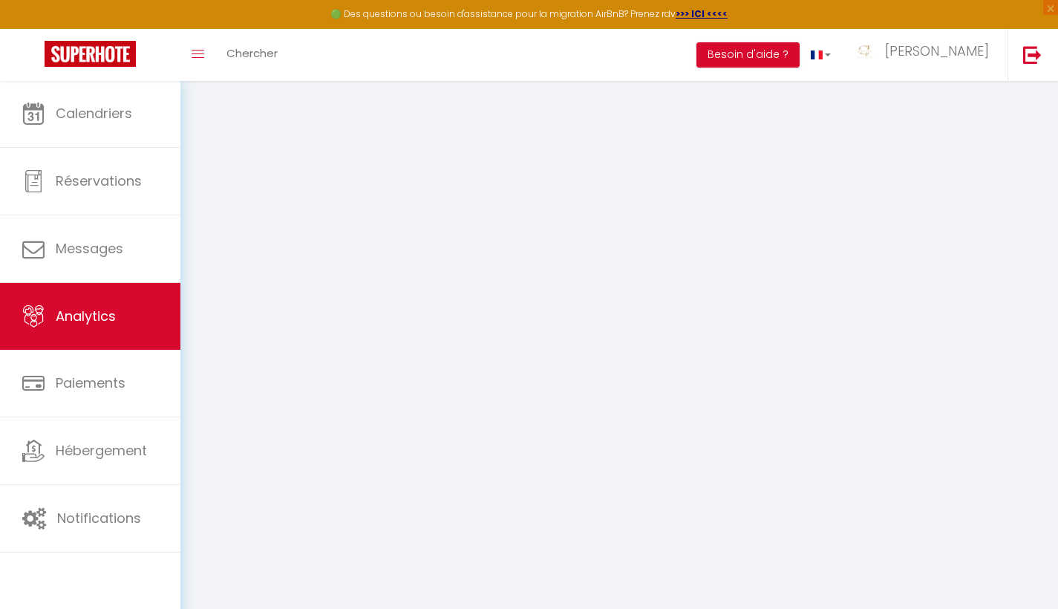
select select "2025"
select select "10"
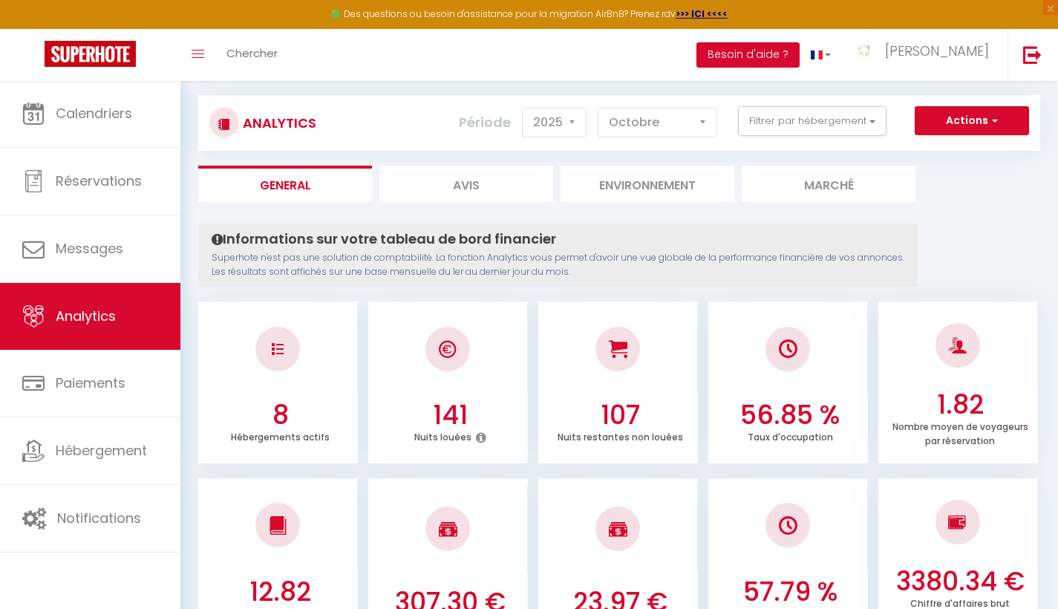
scroll to position [72, 0]
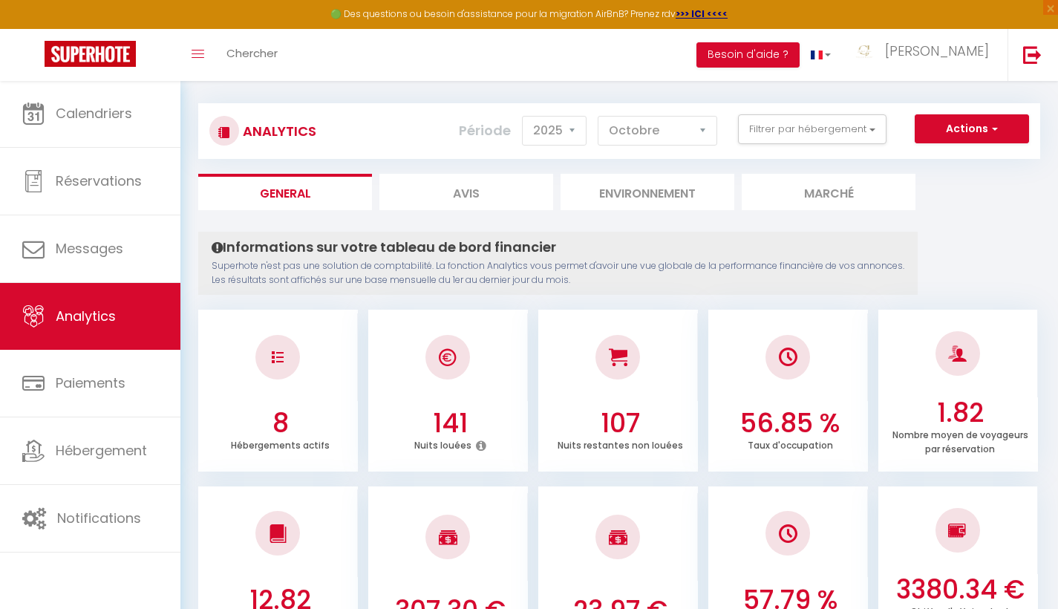
click at [1012, 115] on button "Actions" at bounding box center [972, 129] width 114 height 30
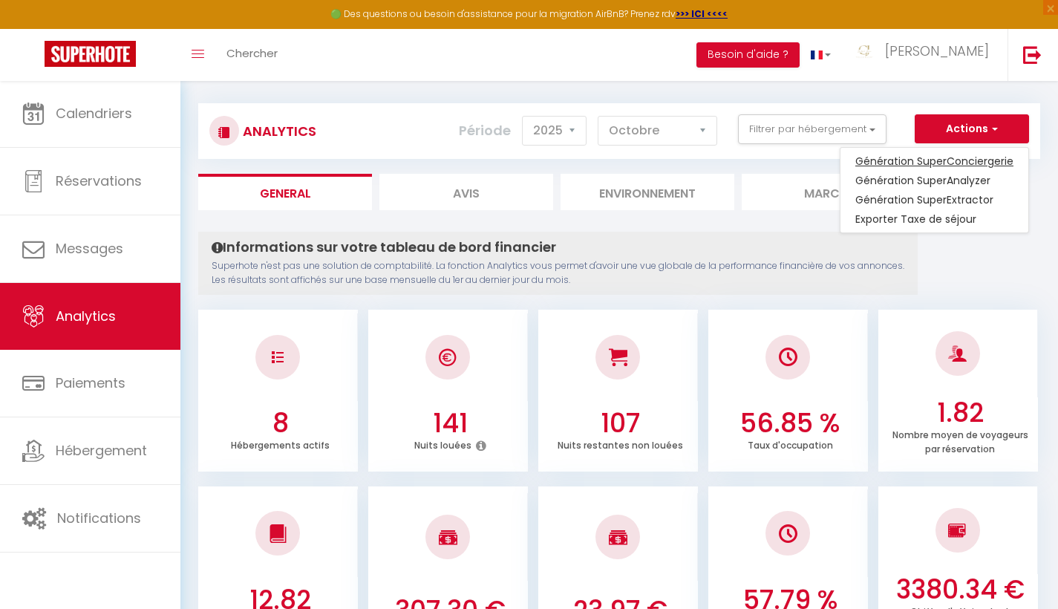
click at [936, 162] on link "Génération SuperConciergerie" at bounding box center [935, 160] width 188 height 19
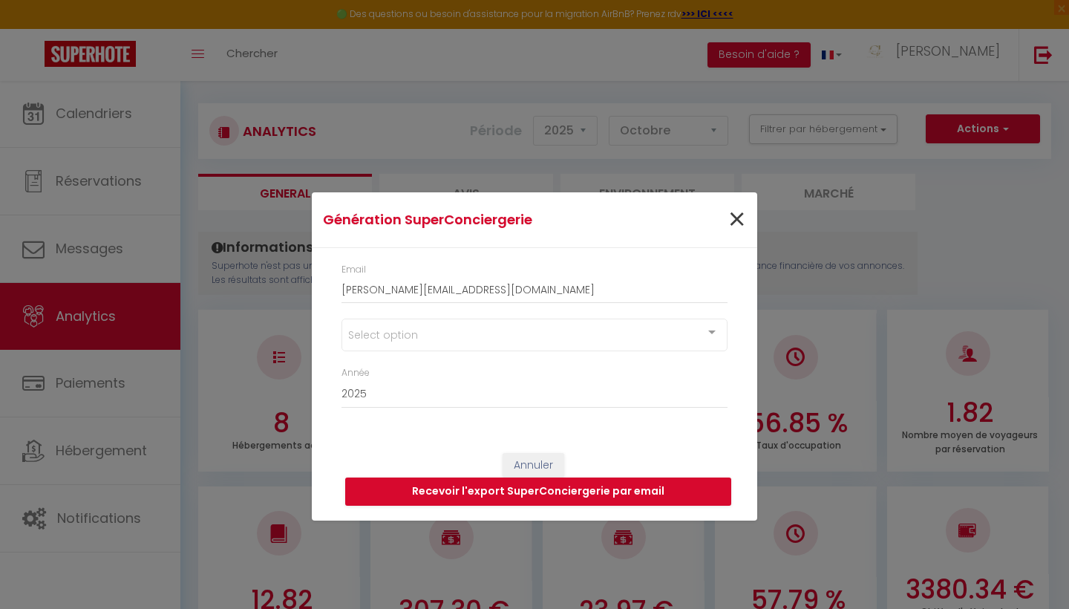
click at [735, 226] on span "×" at bounding box center [737, 220] width 19 height 45
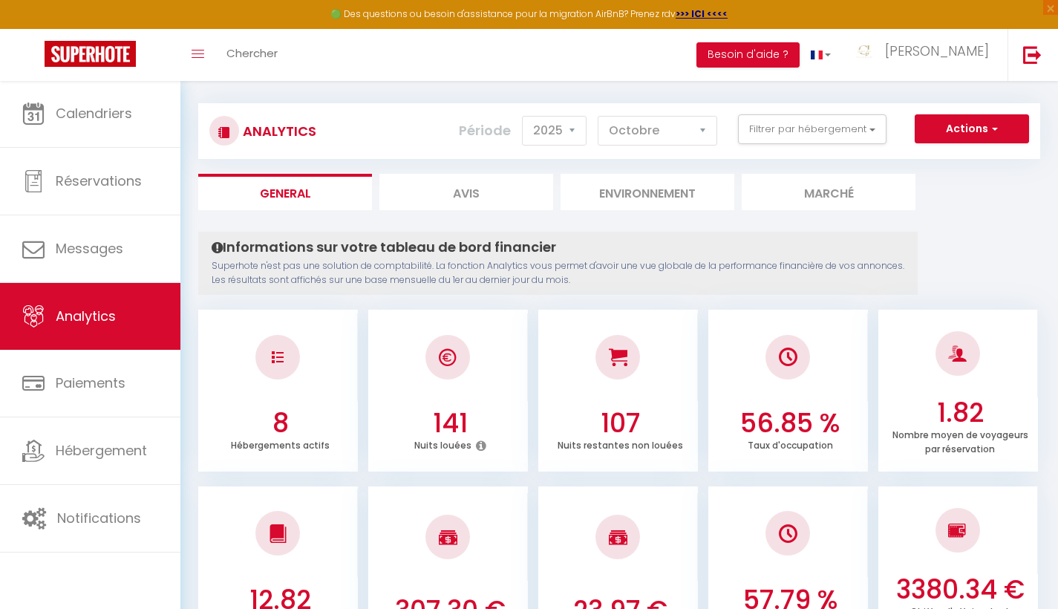
click at [985, 132] on button "Actions" at bounding box center [972, 129] width 114 height 30
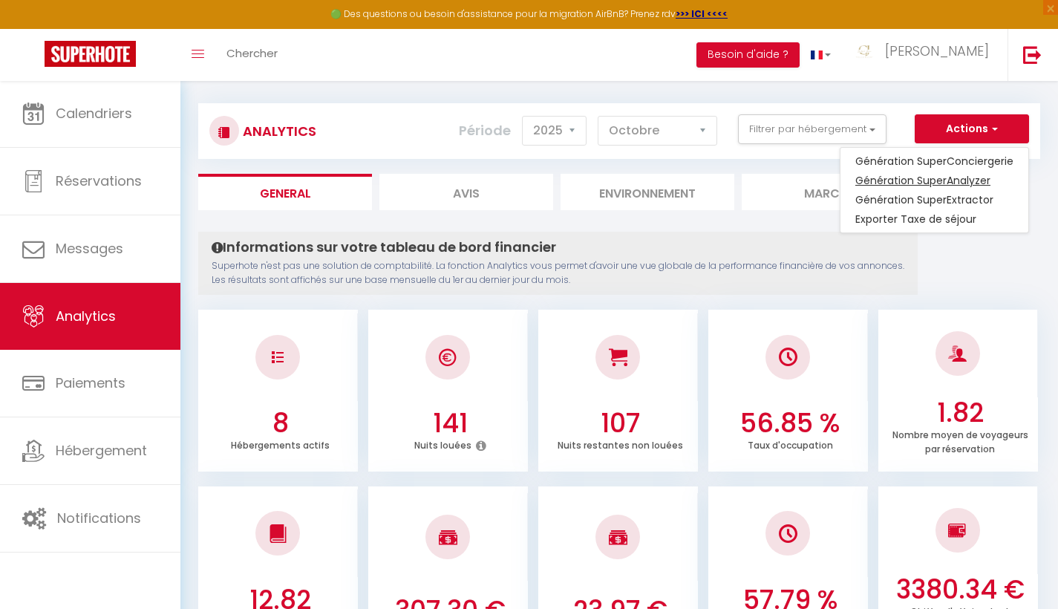
click at [937, 178] on link "Génération SuperAnalyzer" at bounding box center [935, 180] width 188 height 19
type input "[PERSON_NAME][EMAIL_ADDRESS][DOMAIN_NAME]"
select select
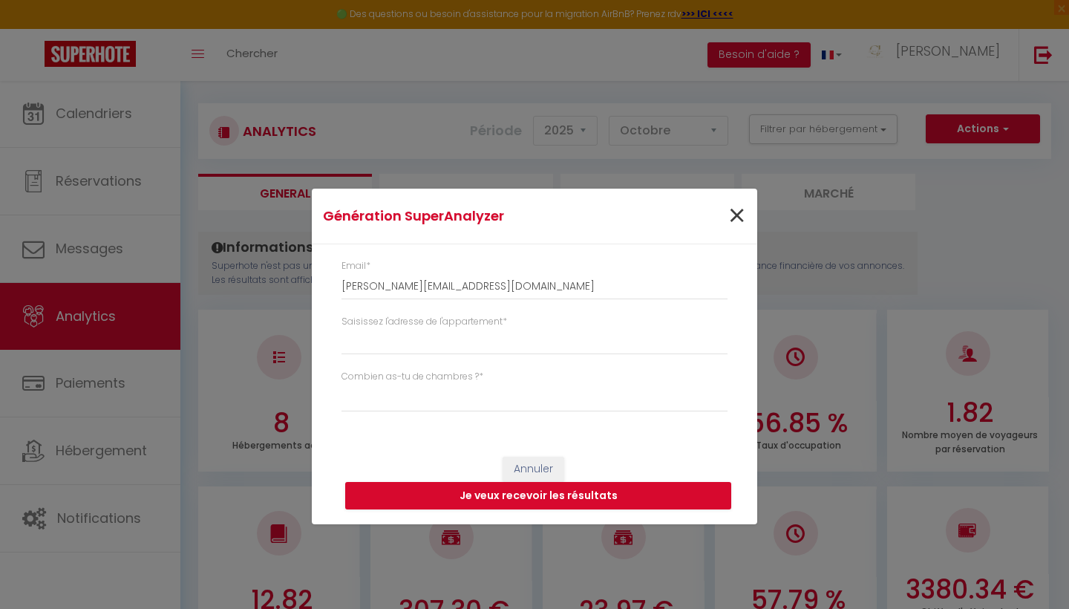
click at [734, 223] on span "×" at bounding box center [737, 216] width 19 height 45
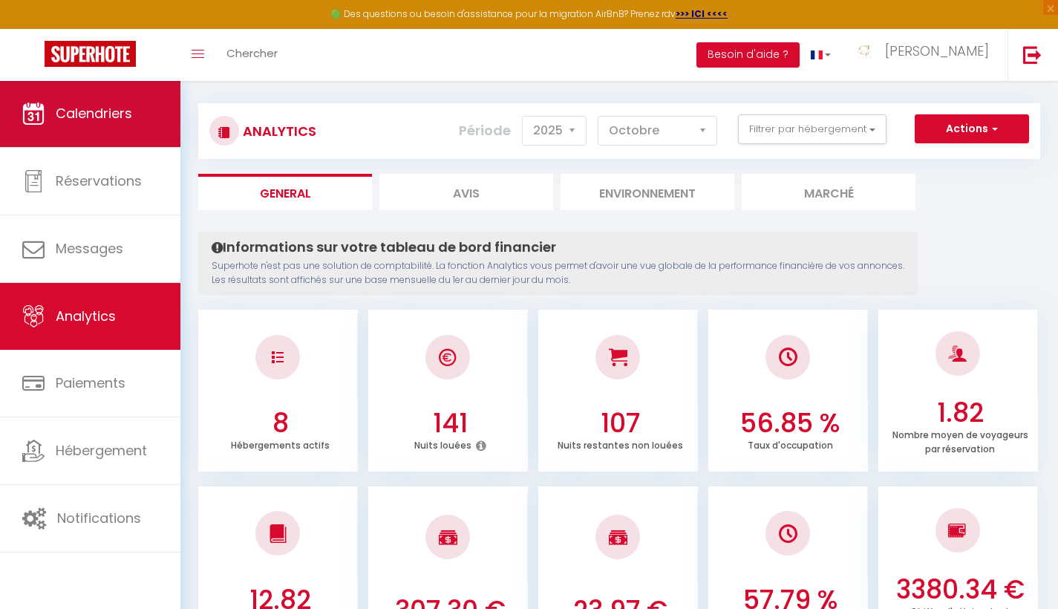
click at [132, 130] on link "Calendriers" at bounding box center [90, 113] width 180 height 67
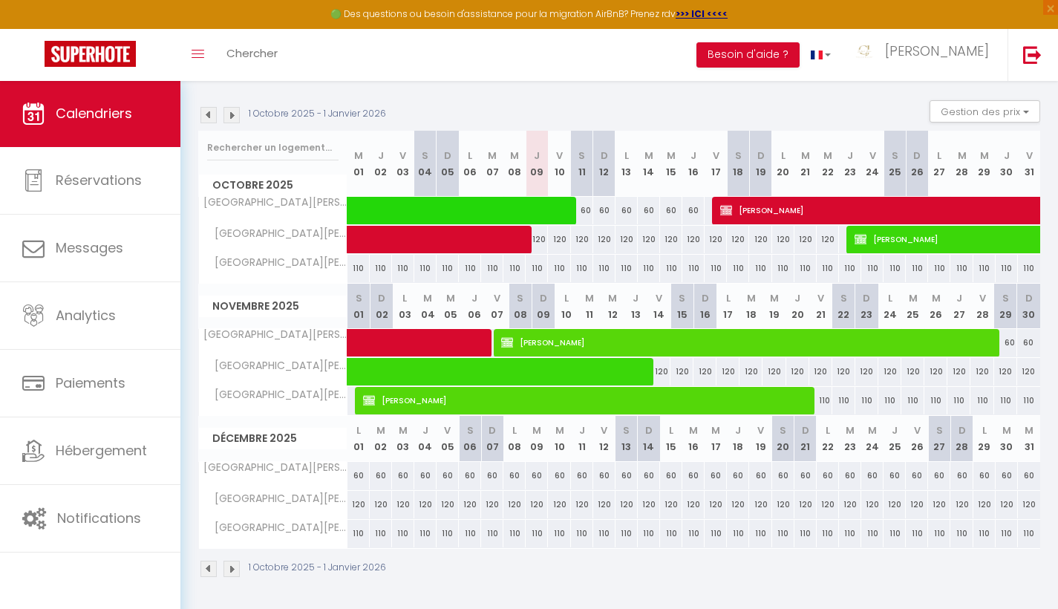
scroll to position [203, 0]
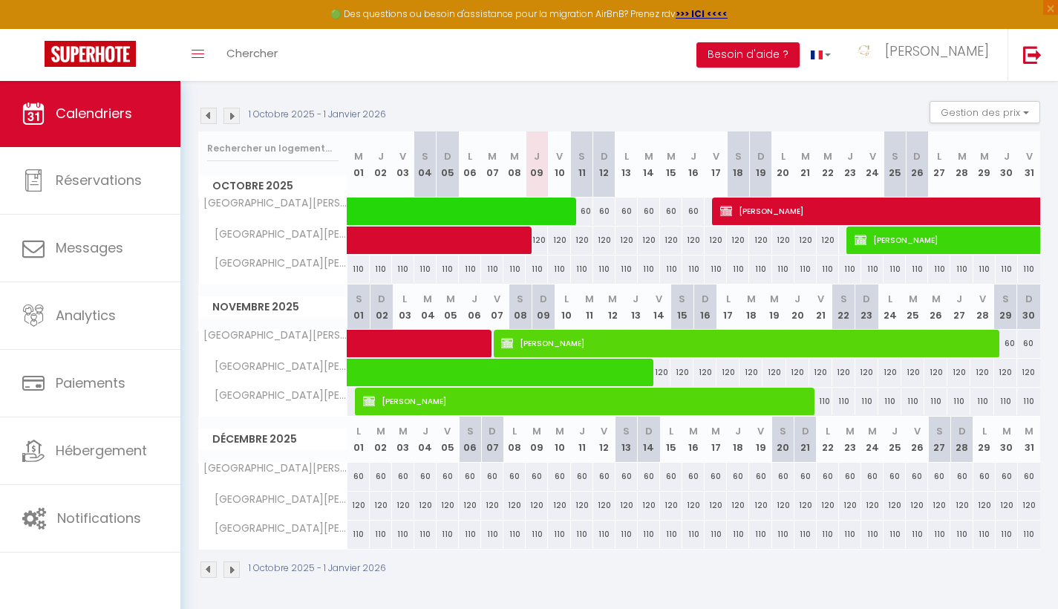
click at [205, 117] on img at bounding box center [208, 116] width 16 height 16
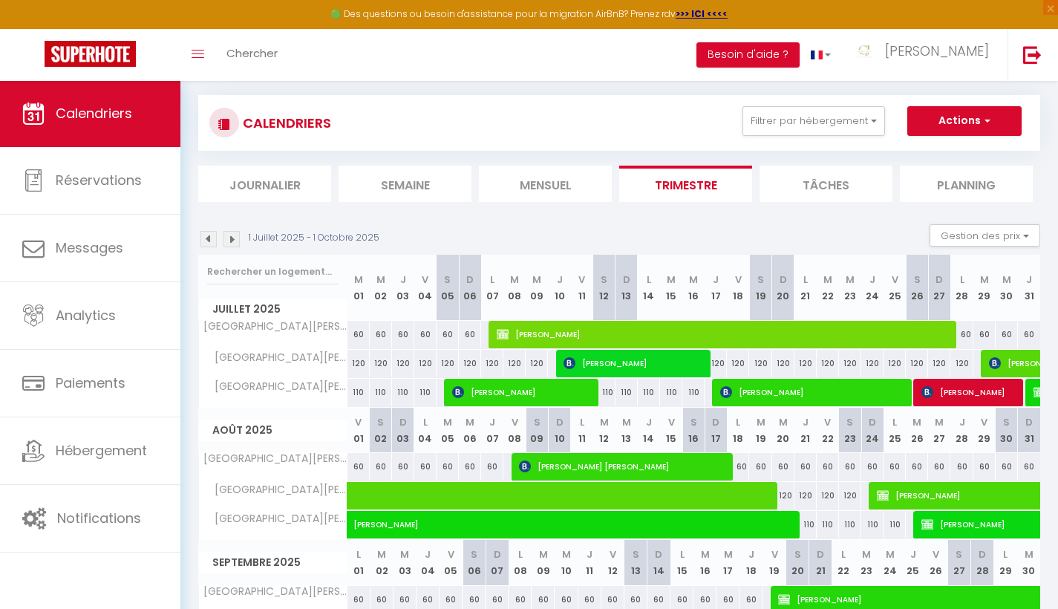
click at [621, 365] on span "[PERSON_NAME]" at bounding box center [634, 363] width 141 height 28
select select "OK"
select select "0"
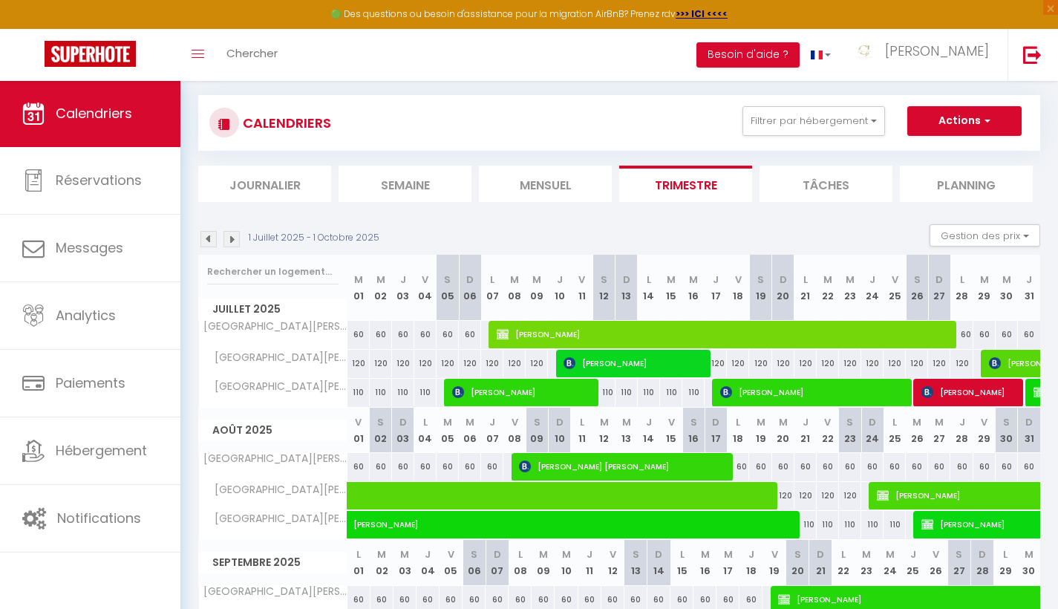
select select "1"
select select
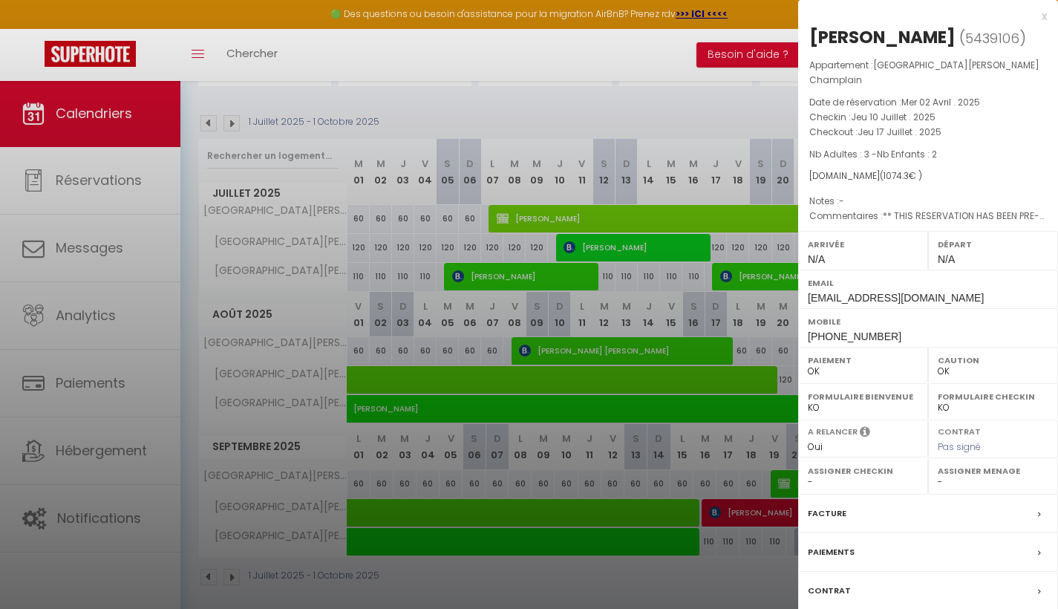
scroll to position [195, 0]
click at [840, 521] on label "Facture" at bounding box center [827, 514] width 39 height 16
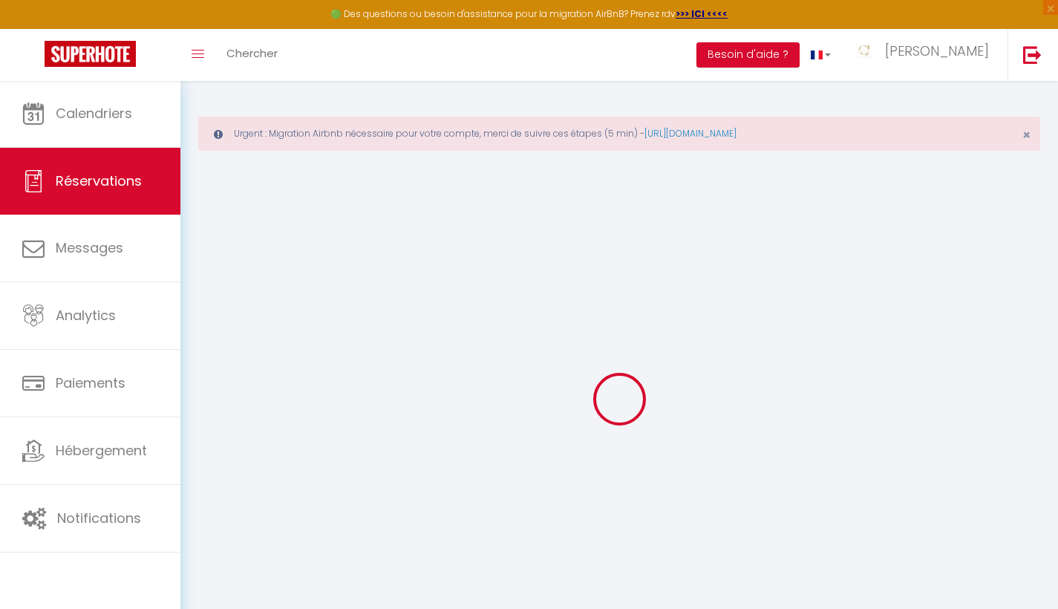
select select "cleaning"
select select "taxes"
select select
checkbox input "true"
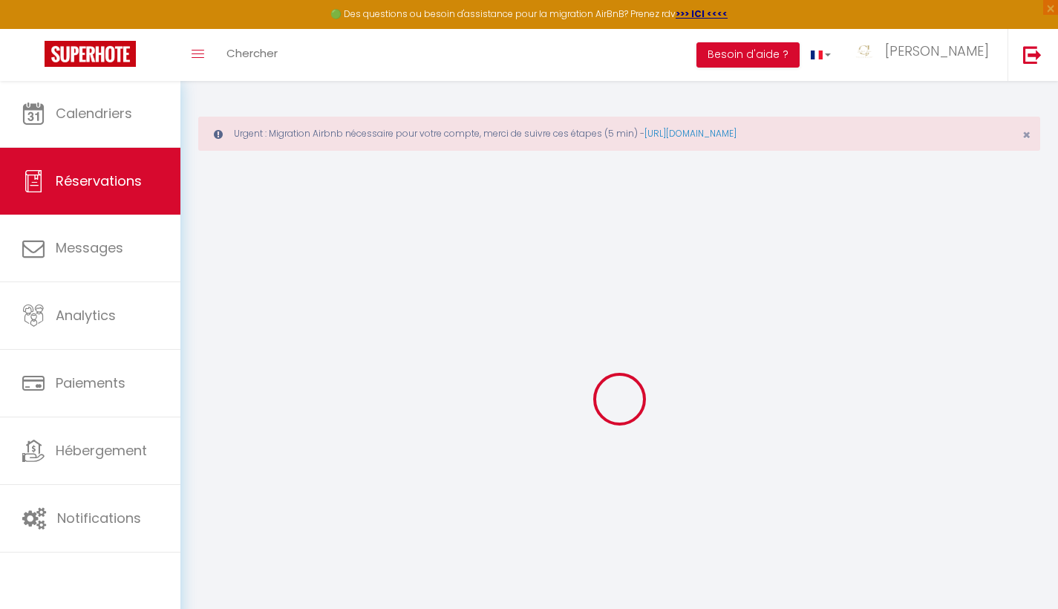
select select
checkbox input "true"
type textarea "** THIS RESERVATION HAS BEEN PRE-PAID ** Approximate time of arrival: between 1…"
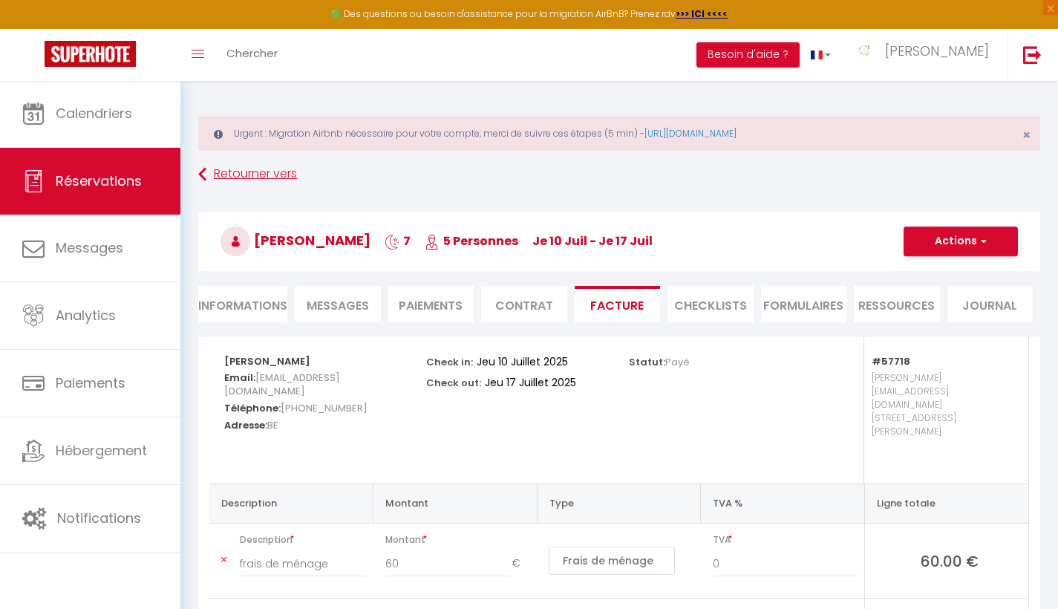
click at [199, 174] on icon at bounding box center [202, 174] width 8 height 27
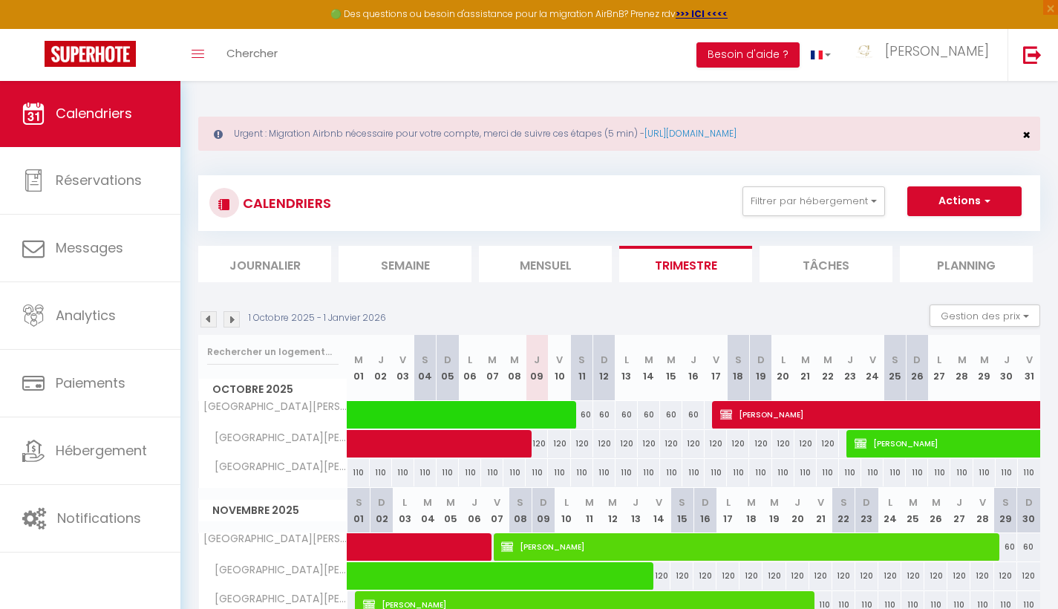
click at [1025, 134] on span "×" at bounding box center [1026, 134] width 8 height 19
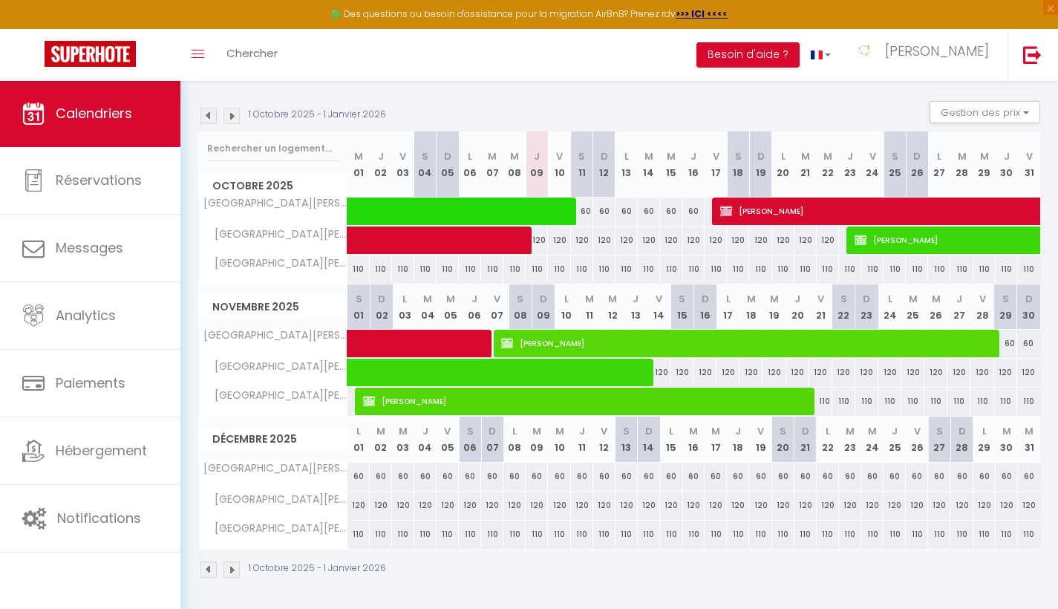
scroll to position [120, 0]
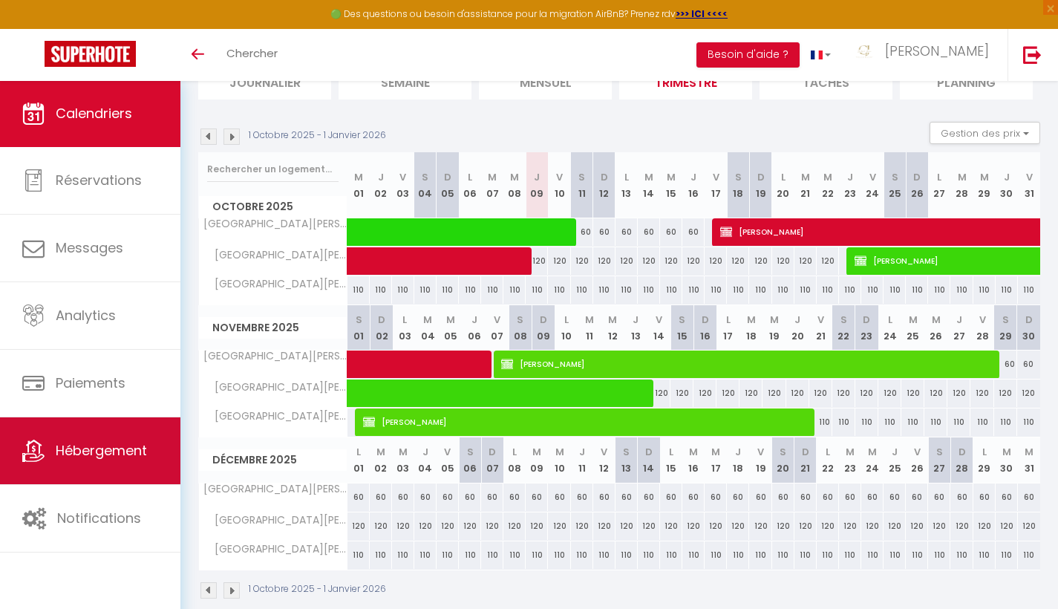
click at [123, 443] on span "Hébergement" at bounding box center [101, 450] width 91 height 19
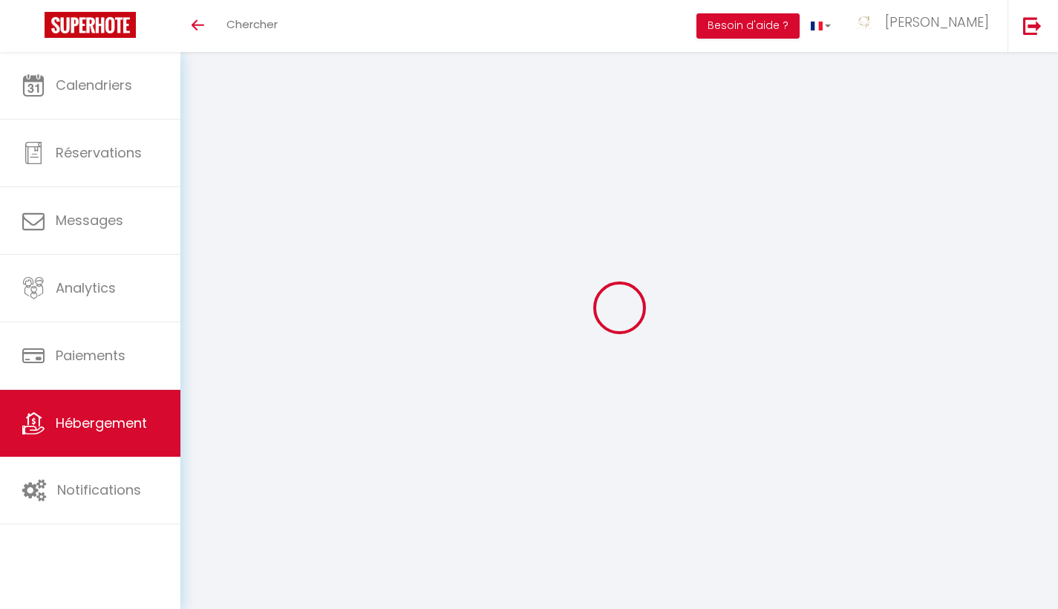
click at [959, 78] on div at bounding box center [619, 307] width 842 height 475
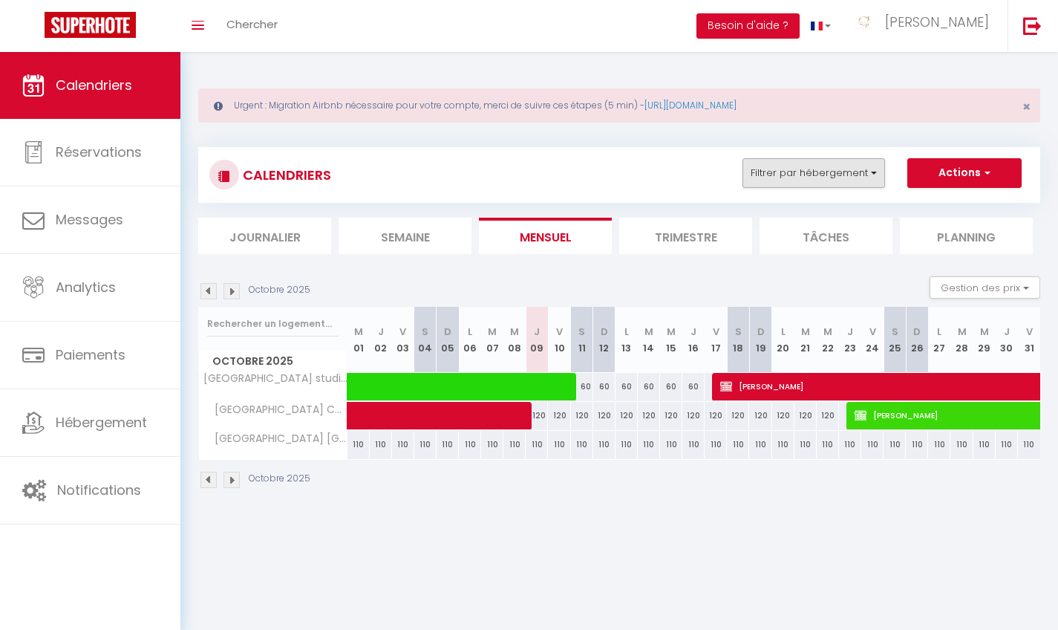
click at [869, 168] on button "Filtrer par hébergement" at bounding box center [814, 173] width 143 height 30
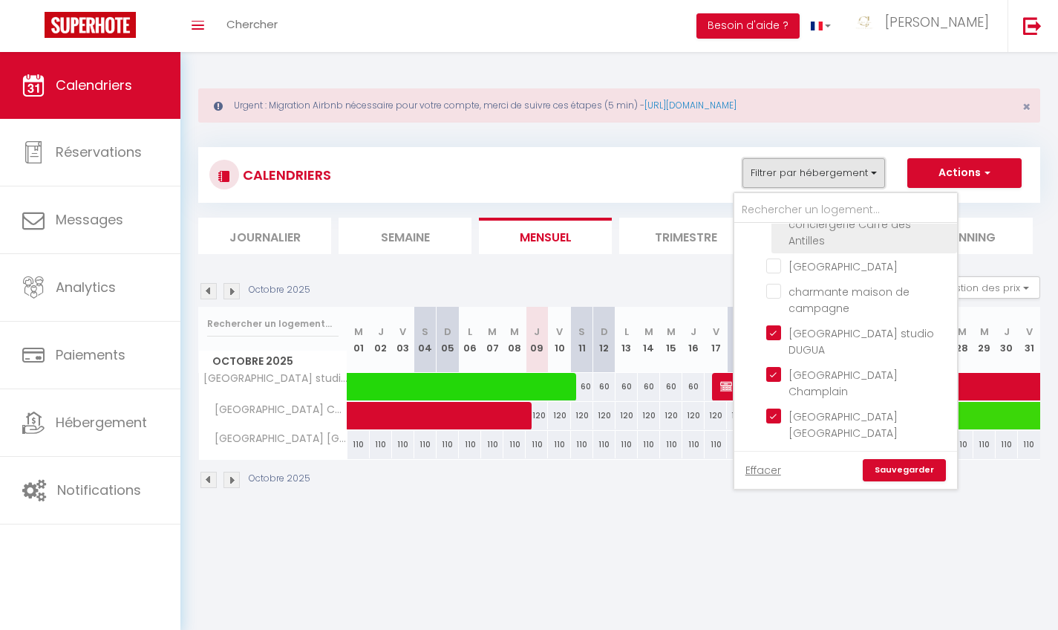
scroll to position [134, 0]
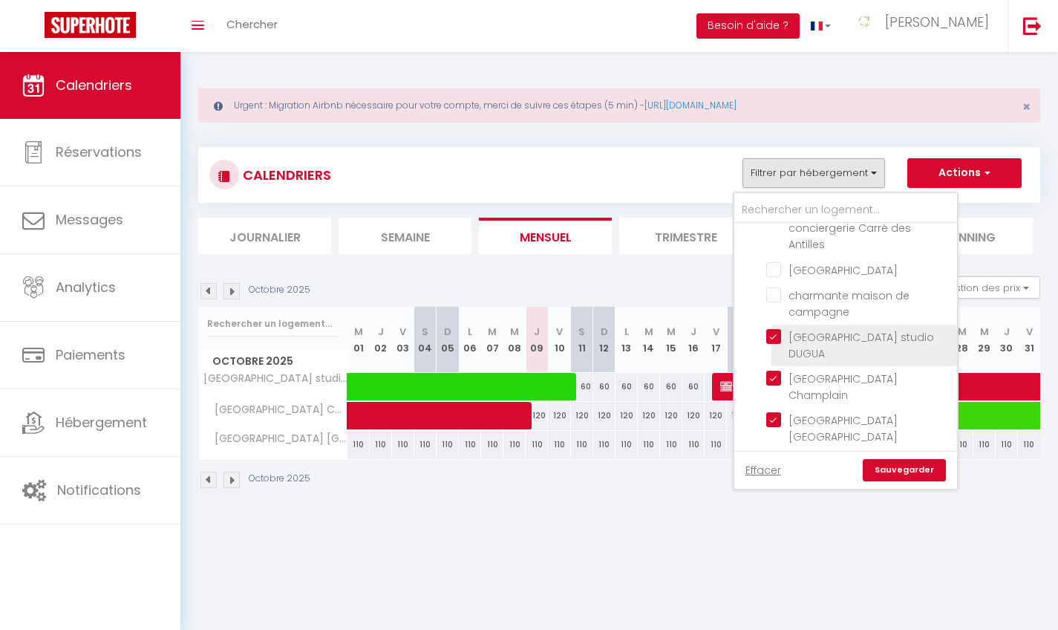
click at [776, 329] on input "[GEOGRAPHIC_DATA][PERSON_NAME] studio DUGUA" at bounding box center [859, 336] width 186 height 15
checkbox input "false"
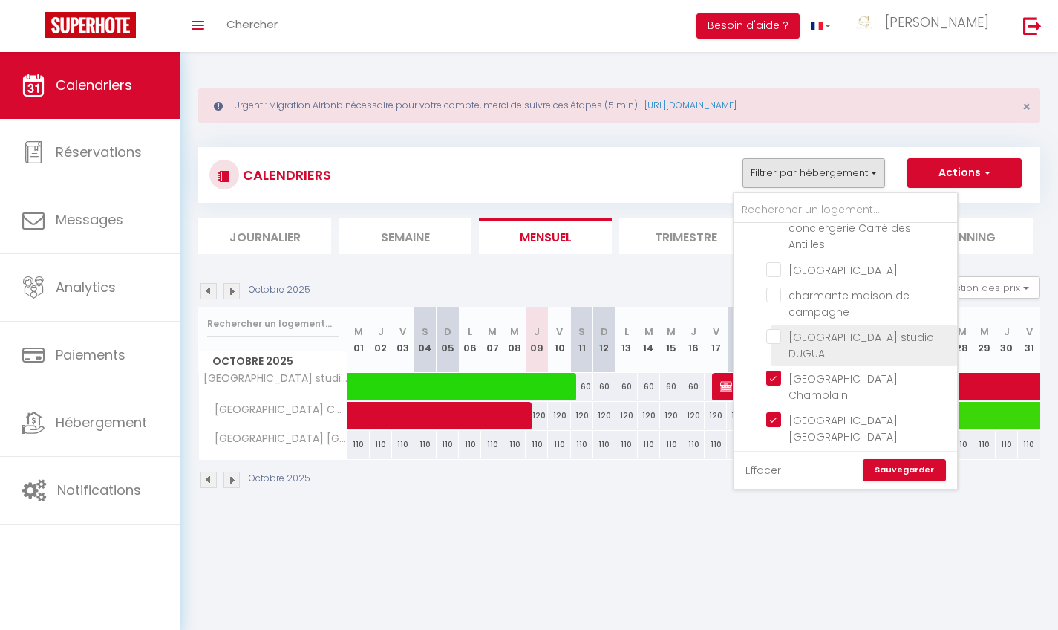
checkbox input "false"
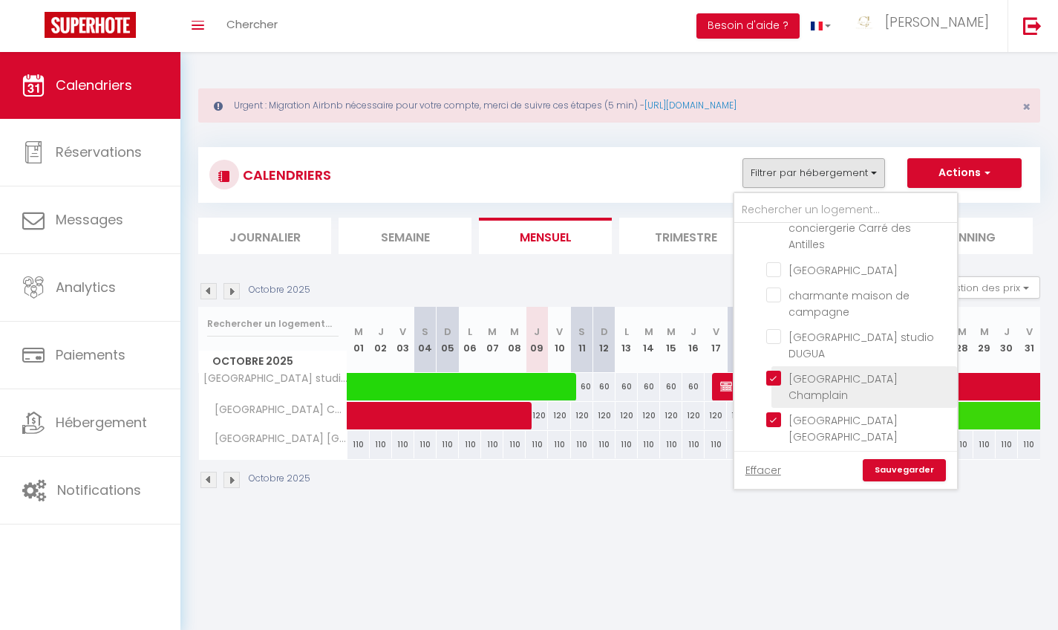
click at [773, 380] on input "[GEOGRAPHIC_DATA][PERSON_NAME] Champlain" at bounding box center [859, 378] width 186 height 15
checkbox input "false"
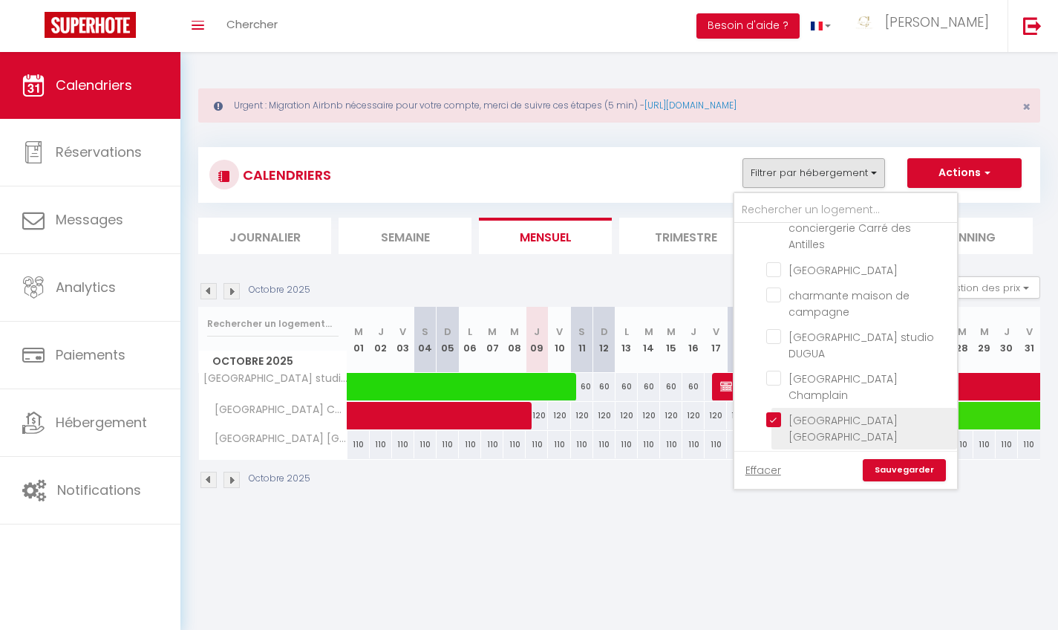
click at [773, 412] on input "[GEOGRAPHIC_DATA][PERSON_NAME] [GEOGRAPHIC_DATA]" at bounding box center [859, 419] width 186 height 15
checkbox input "false"
click at [901, 467] on link "Sauvegarder" at bounding box center [904, 470] width 83 height 22
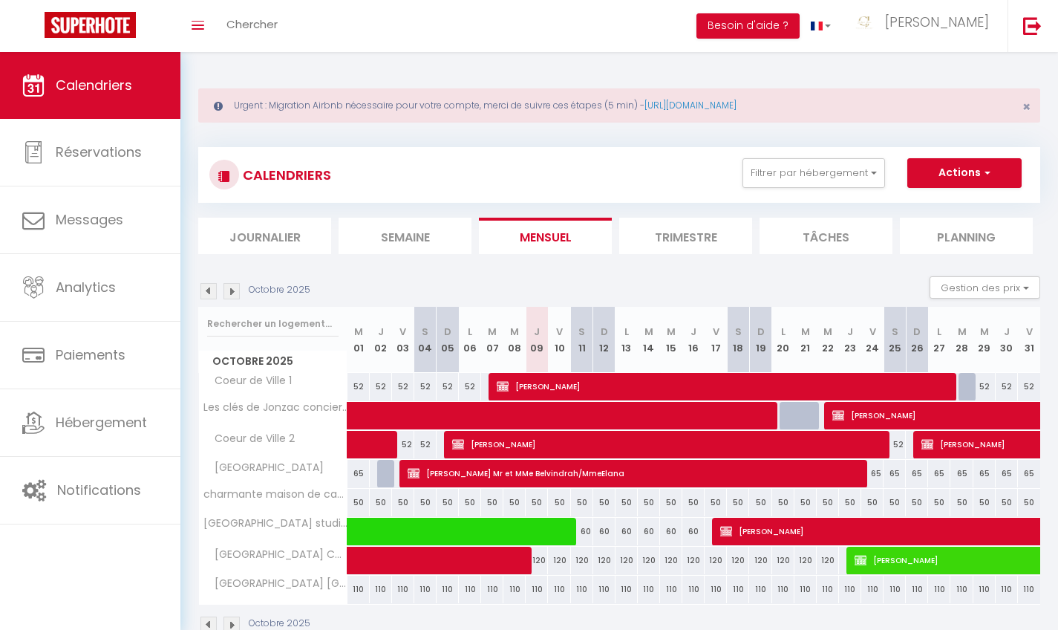
scroll to position [0, 0]
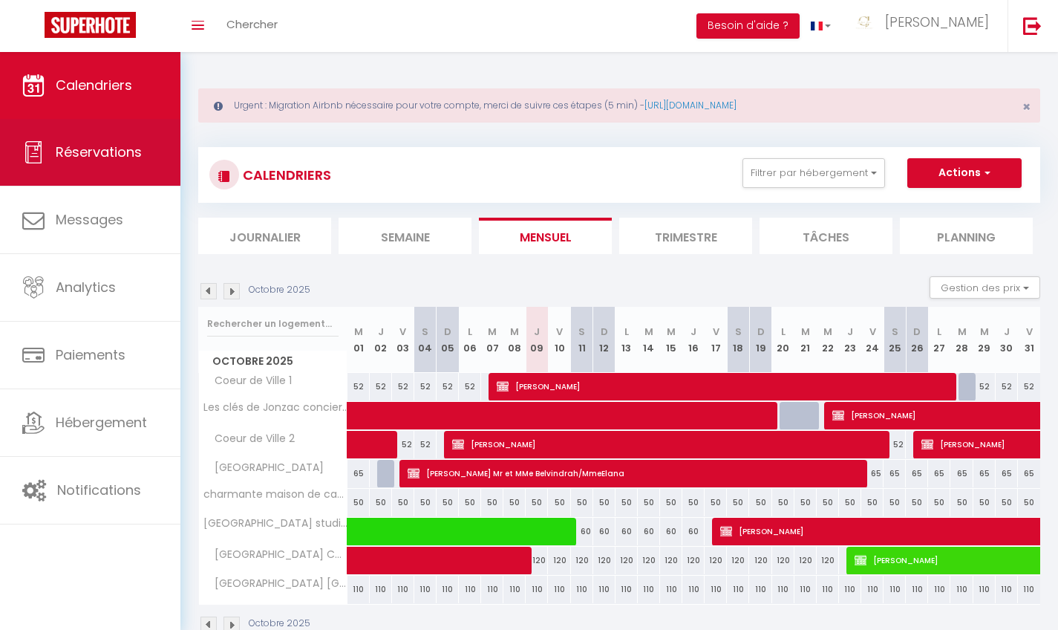
click at [118, 169] on link "Réservations" at bounding box center [90, 152] width 180 height 67
select select "not_cancelled"
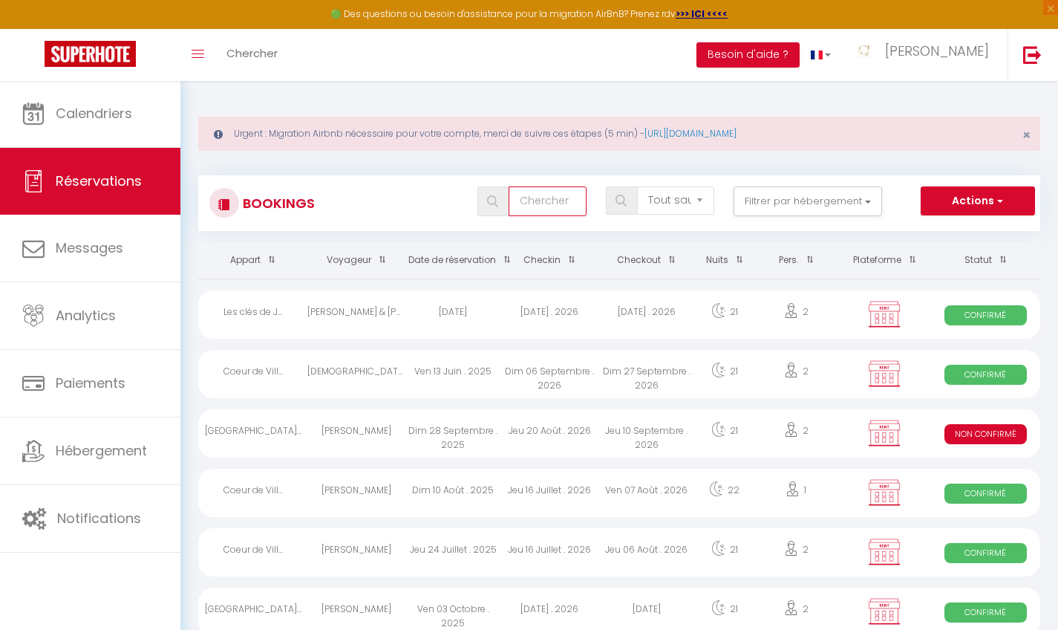
click at [567, 200] on input "text" at bounding box center [547, 201] width 77 height 30
type input "gledel"
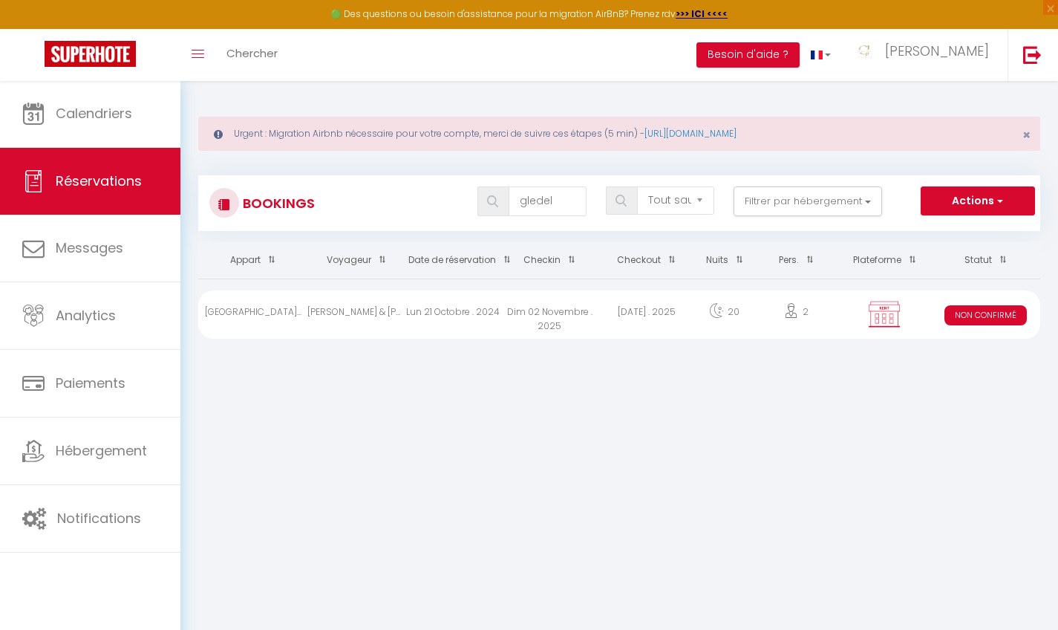
click at [512, 317] on div "Dim 02 Novembre . 2025" at bounding box center [549, 314] width 97 height 48
select select "KO"
select select "0"
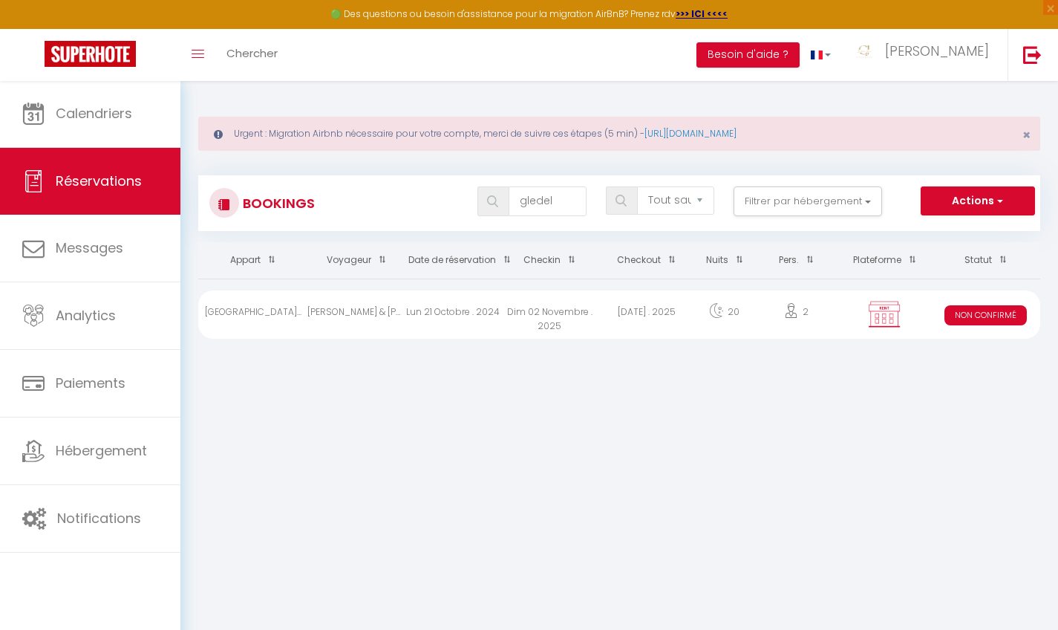
select select "1"
select select
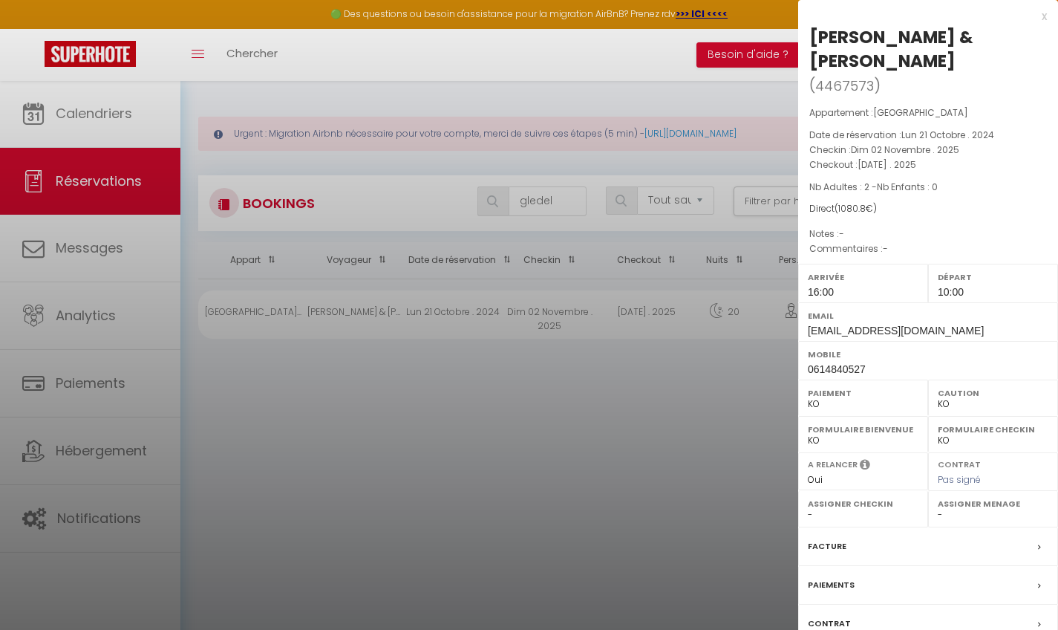
click at [688, 528] on div at bounding box center [529, 315] width 1058 height 630
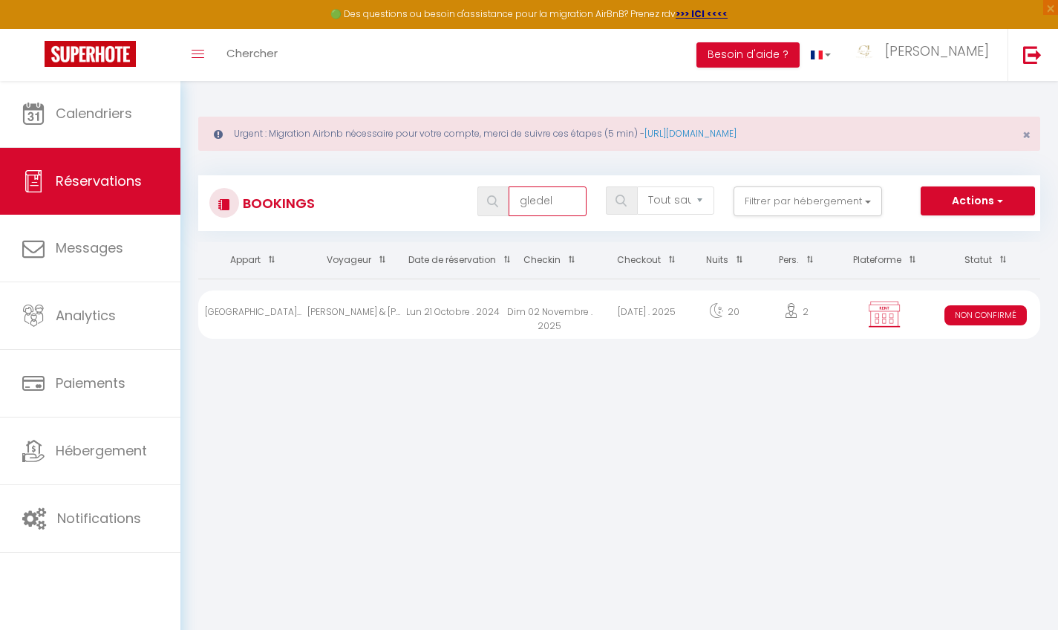
click at [563, 202] on input "gledel" at bounding box center [547, 201] width 77 height 30
type input "g"
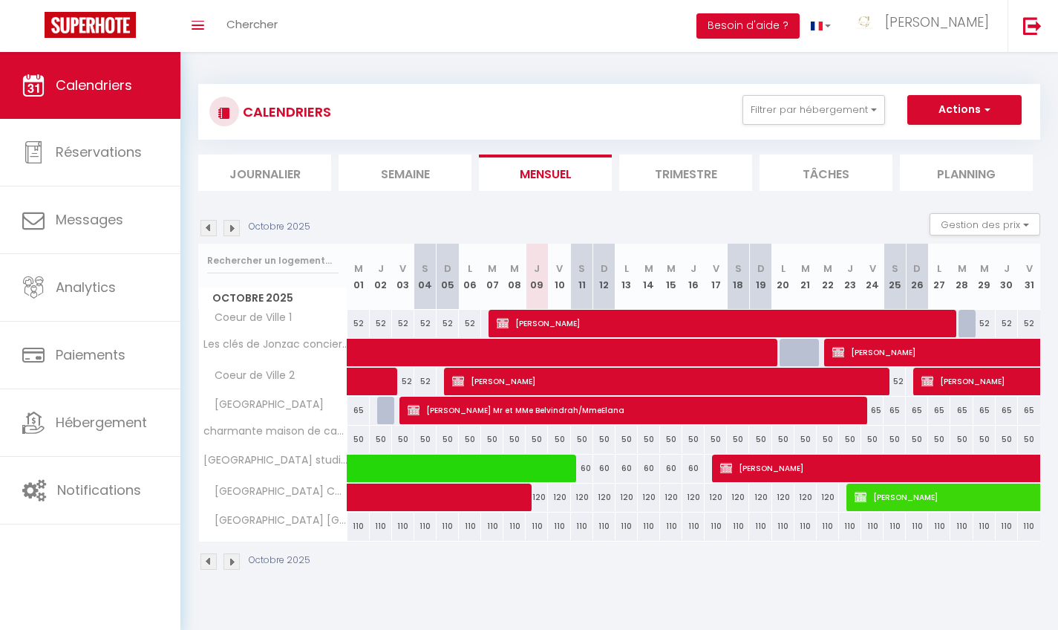
select select
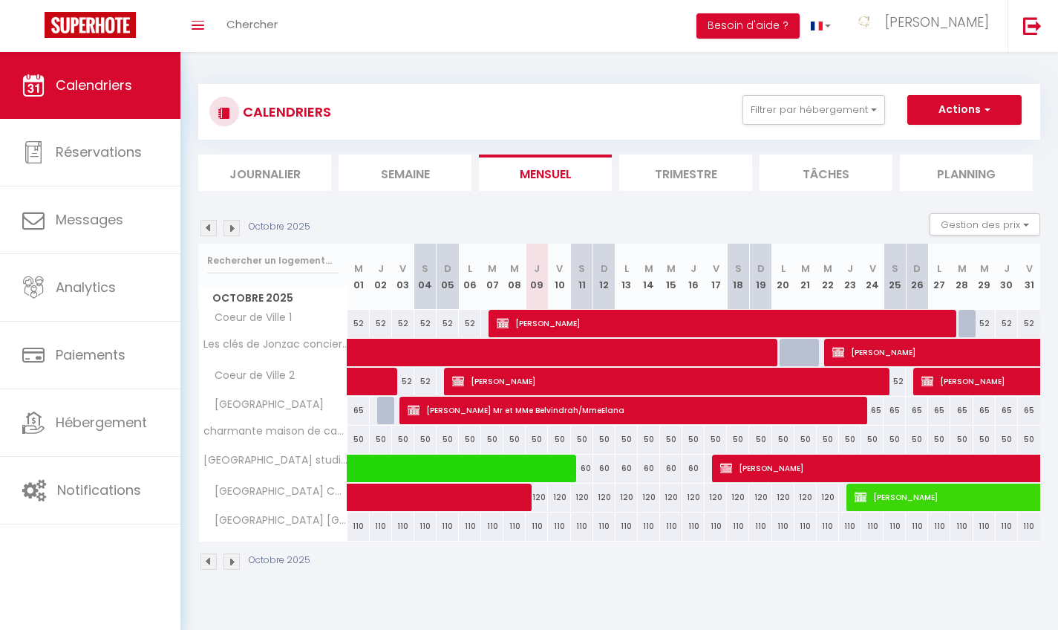
select select "KO"
select select "OK"
select select "0"
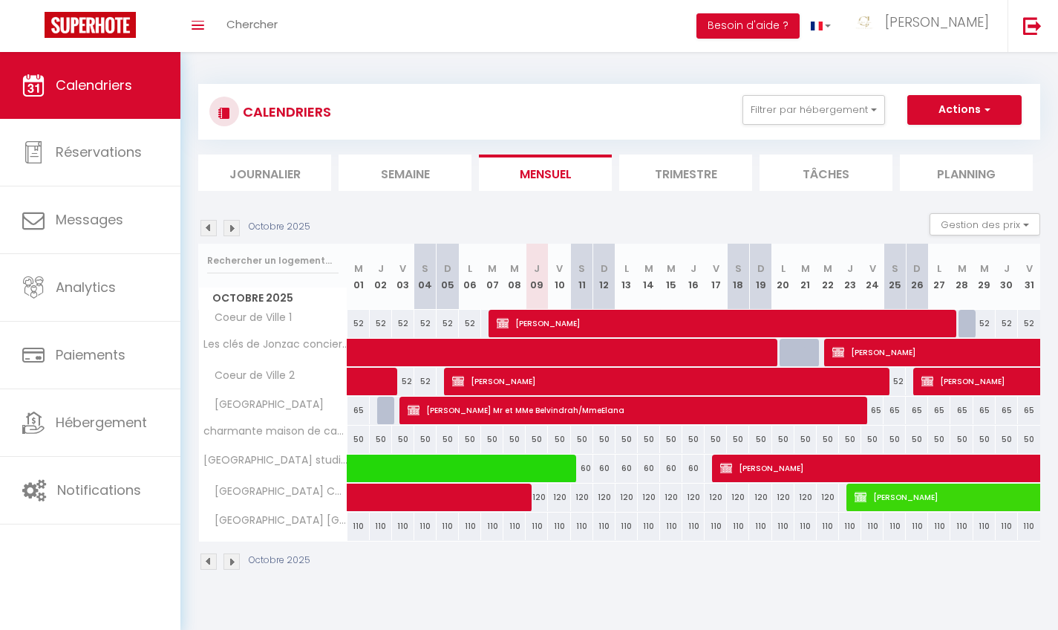
select select "1"
select select
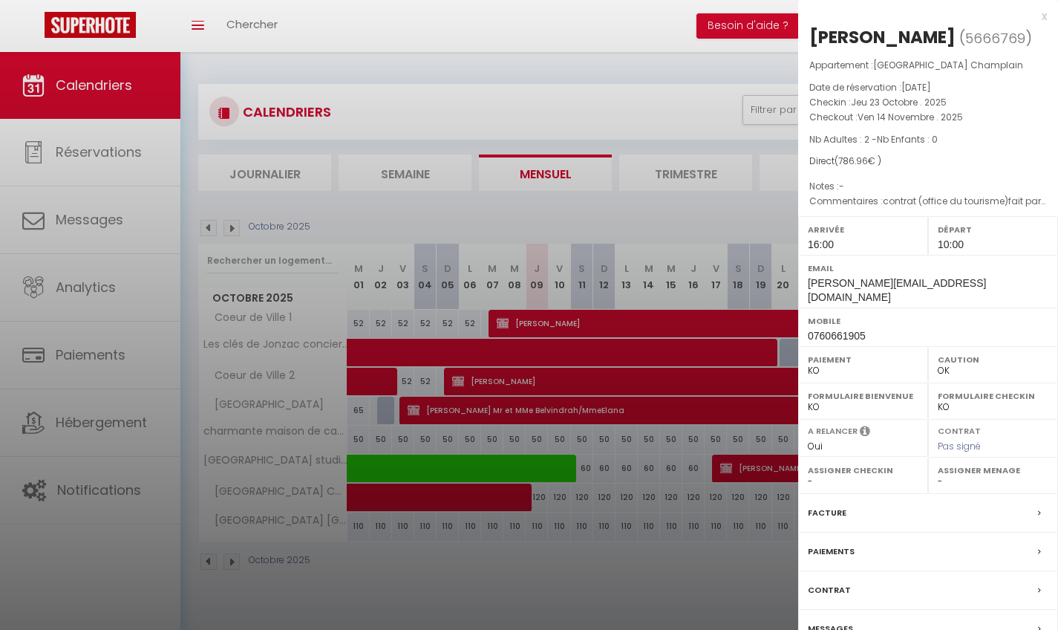
click at [1037, 15] on div "x" at bounding box center [922, 16] width 249 height 18
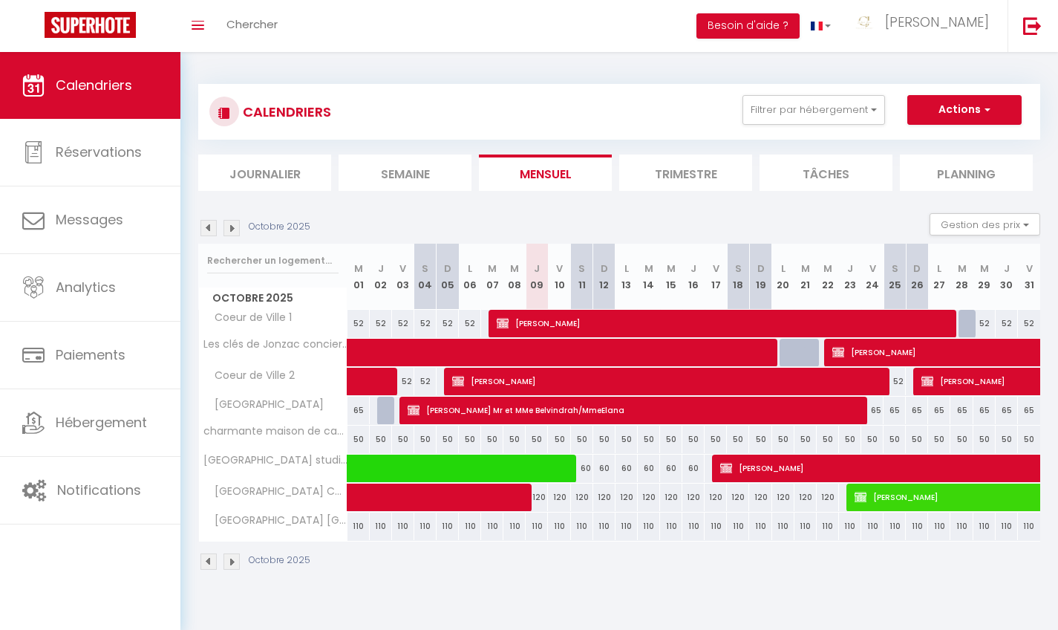
click at [412, 441] on div "50" at bounding box center [403, 438] width 22 height 27
type input "50"
type input "Ven 03 Octobre 2025"
type input "Sam 04 Octobre 2025"
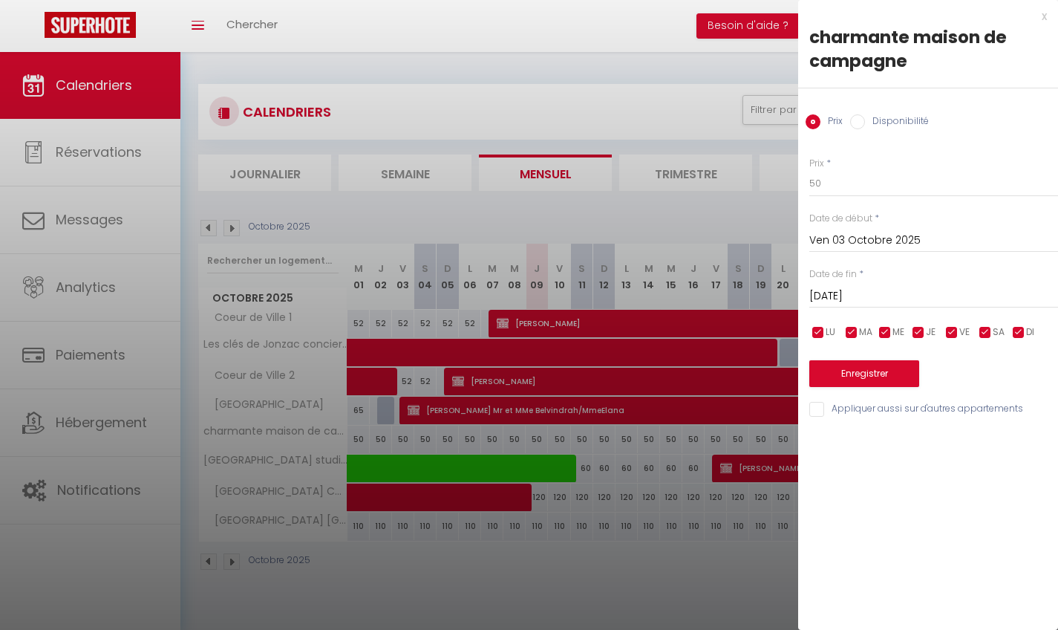
click at [1042, 21] on div "x" at bounding box center [922, 16] width 249 height 18
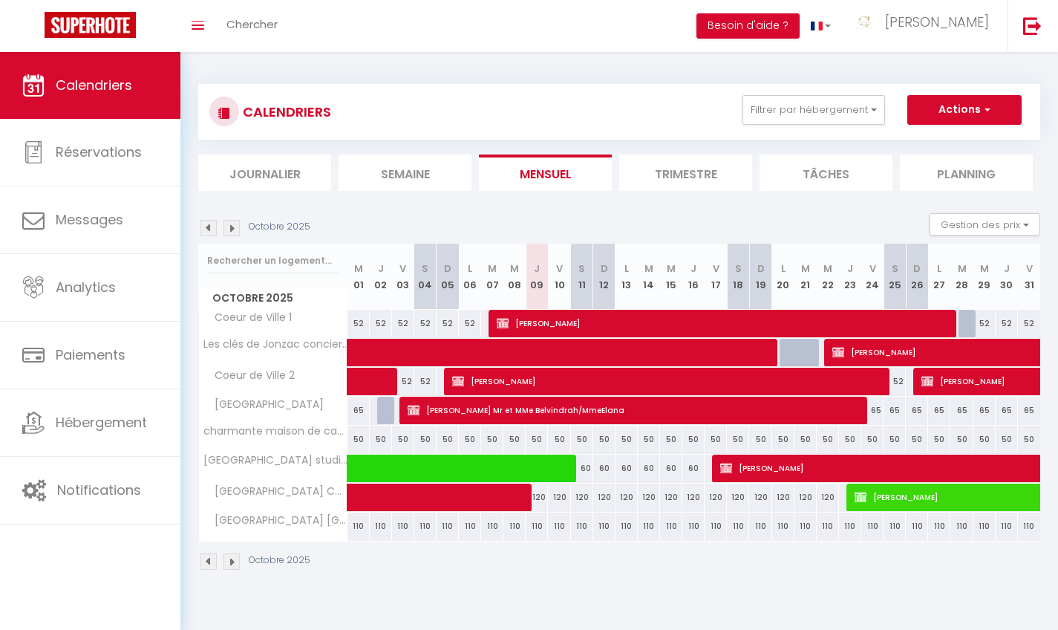
click at [443, 458] on span at bounding box center [534, 468] width 342 height 28
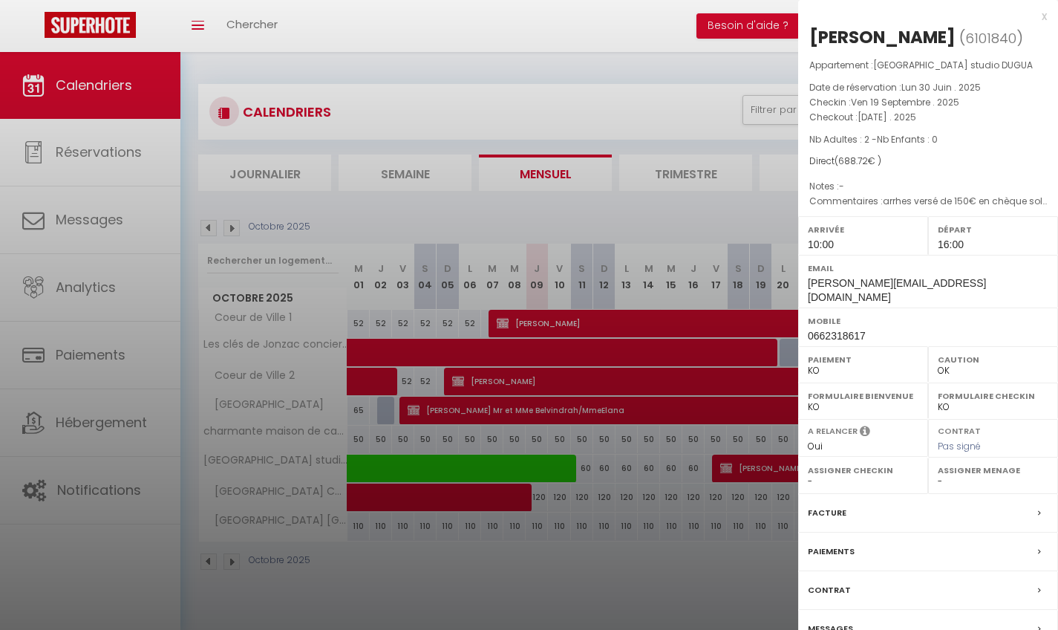
click at [426, 493] on div at bounding box center [529, 315] width 1058 height 630
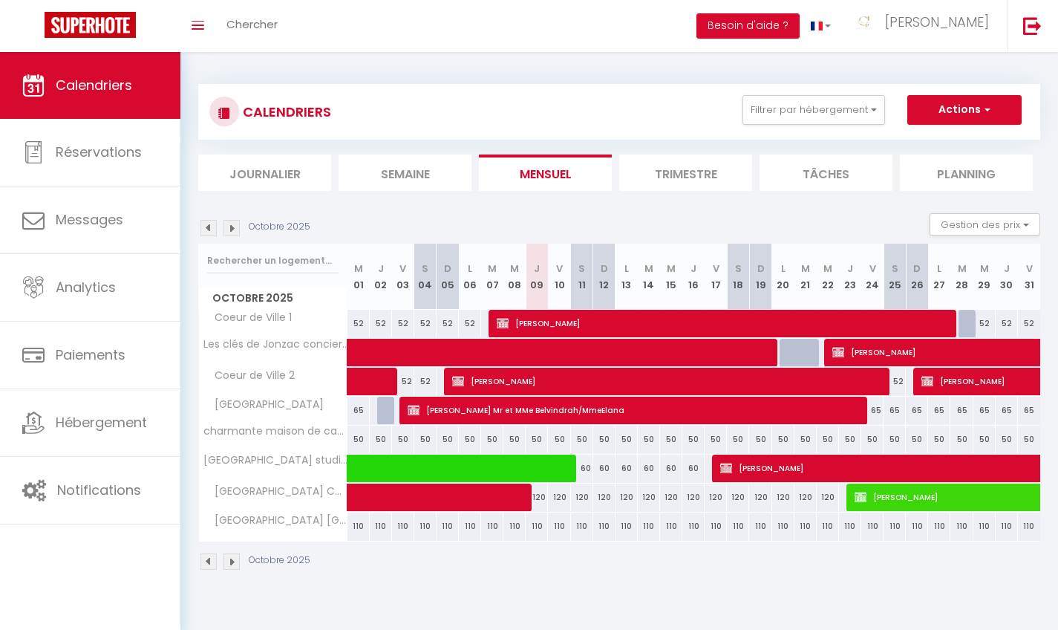
click at [426, 493] on span at bounding box center [499, 497] width 273 height 28
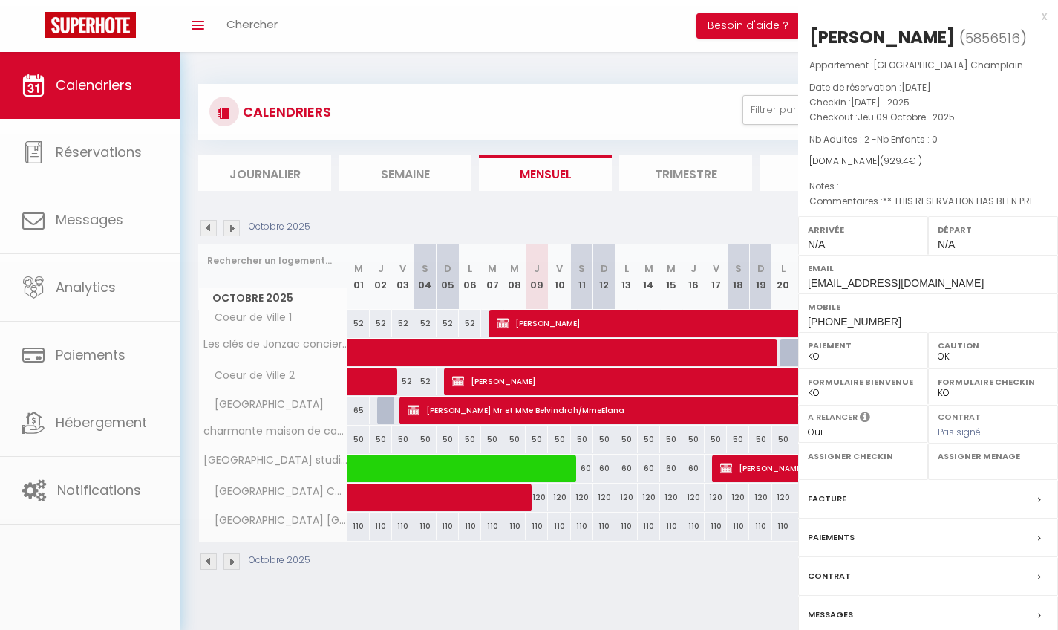
select select "OK"
select select "1"
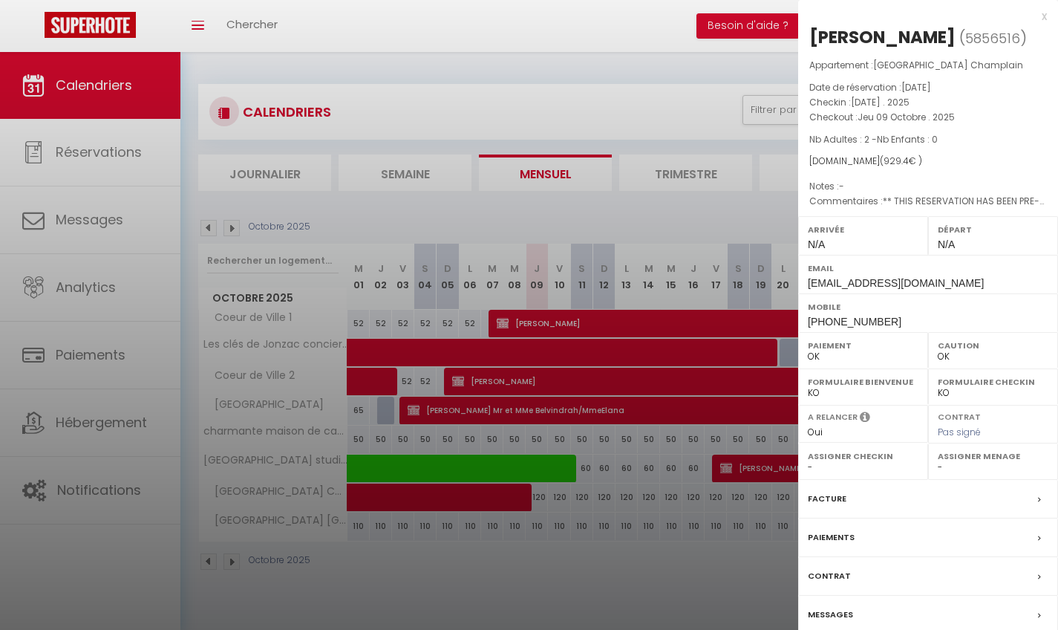
click at [1045, 19] on div "x" at bounding box center [922, 16] width 249 height 18
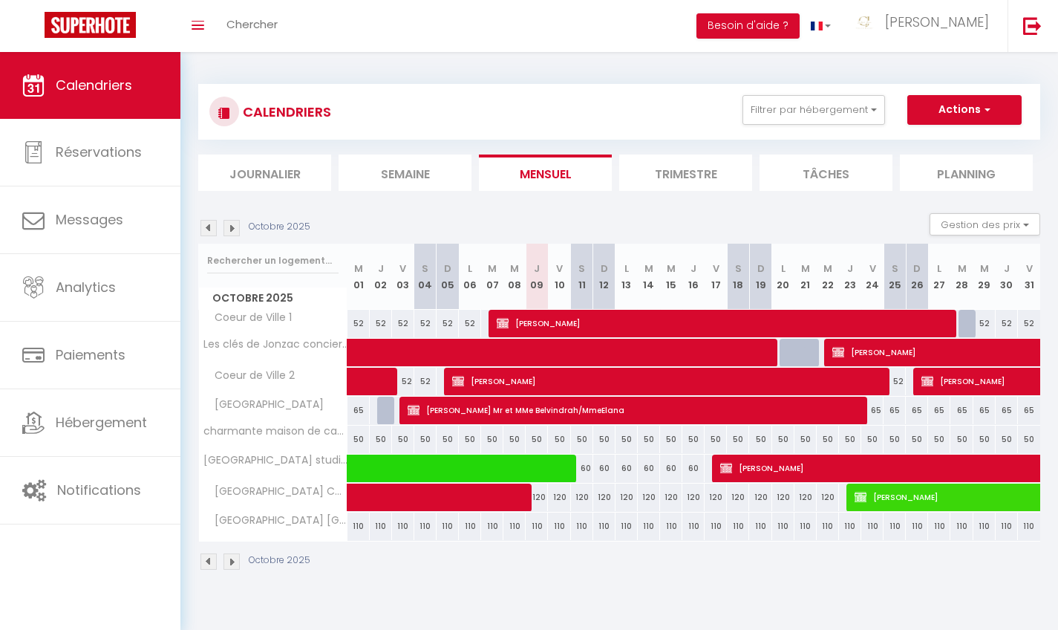
click at [769, 468] on span "[PERSON_NAME]" at bounding box center [1078, 468] width 717 height 28
select select "KO"
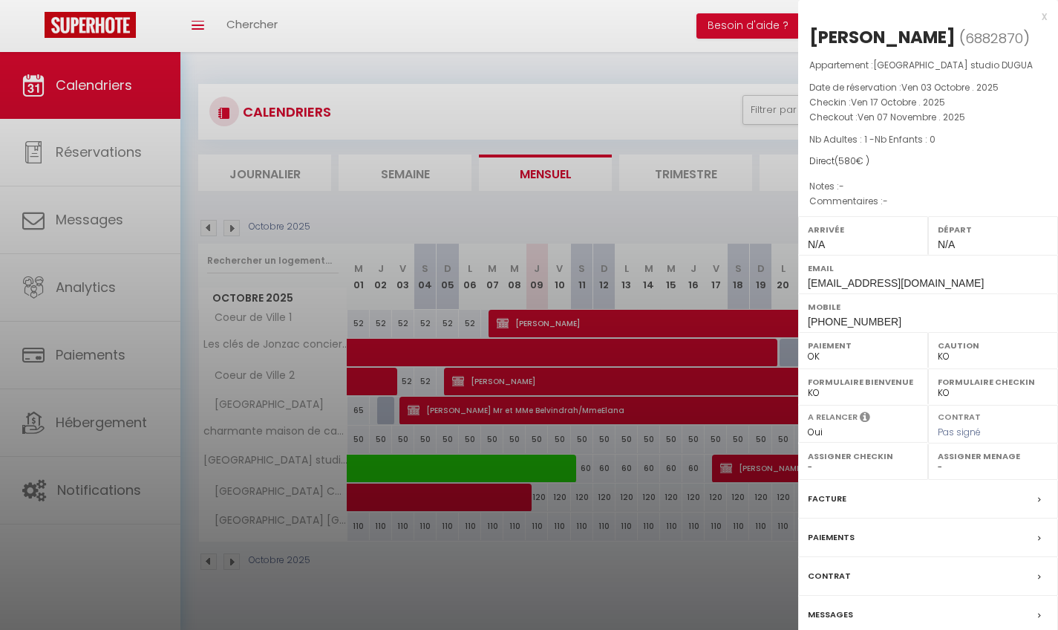
click at [1048, 13] on div "x Anna REGLIN ( 6882870 ) Appartement : Château de Meux studio DUGUA Date de ré…" at bounding box center [928, 346] width 260 height 692
click at [1040, 16] on div "x" at bounding box center [922, 16] width 249 height 18
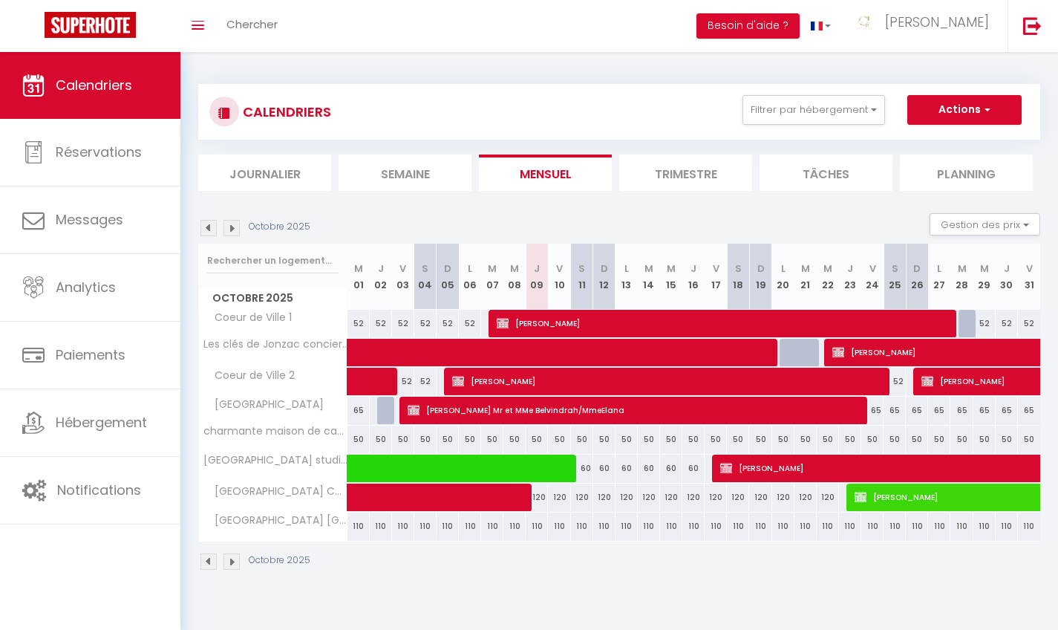
click at [232, 226] on img at bounding box center [232, 228] width 16 height 16
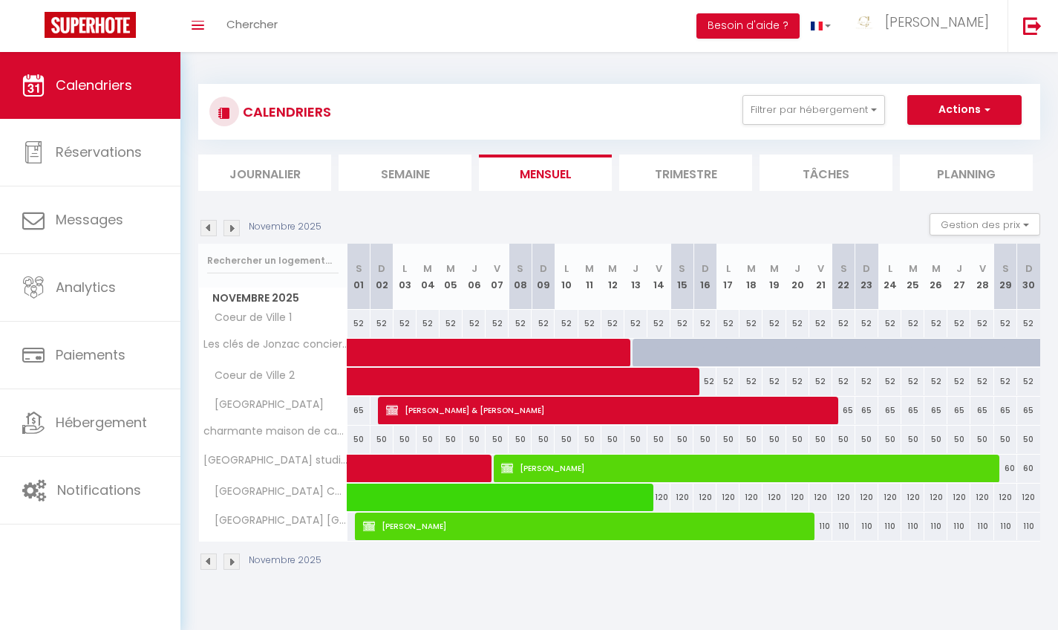
click at [462, 523] on span "[PERSON_NAME]" at bounding box center [585, 526] width 445 height 28
select select "KO"
select select "OK"
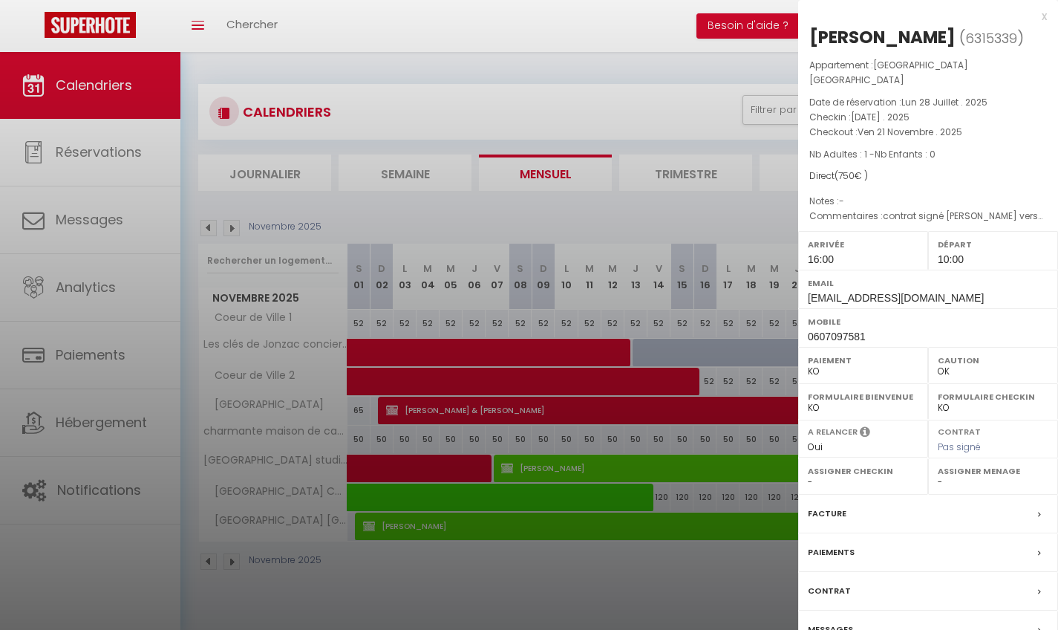
click at [1046, 16] on div "x" at bounding box center [922, 16] width 249 height 18
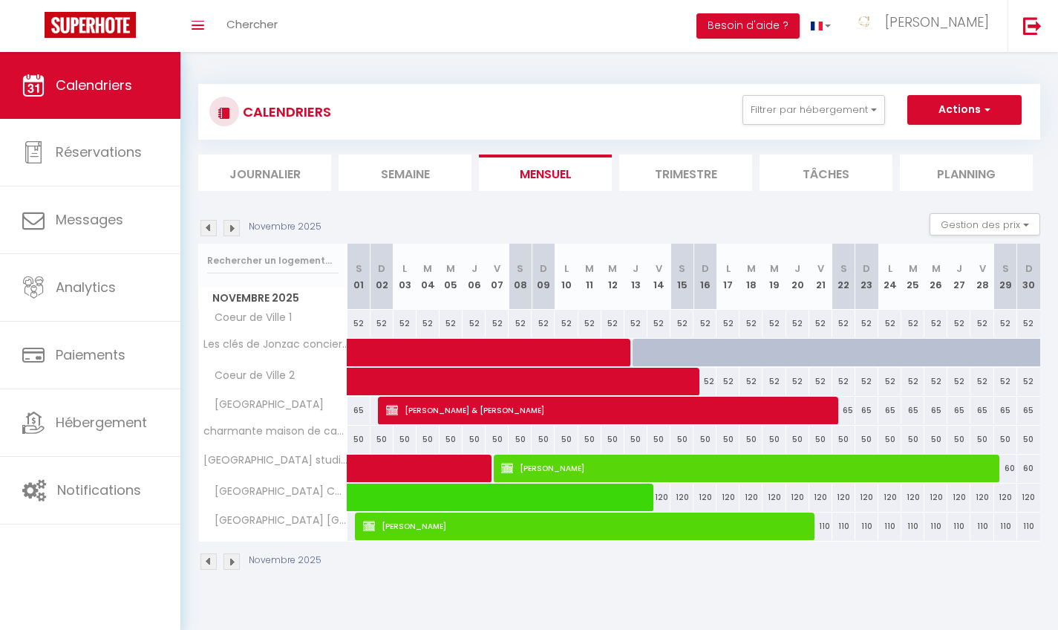
click at [481, 532] on span "[PERSON_NAME]" at bounding box center [585, 526] width 445 height 28
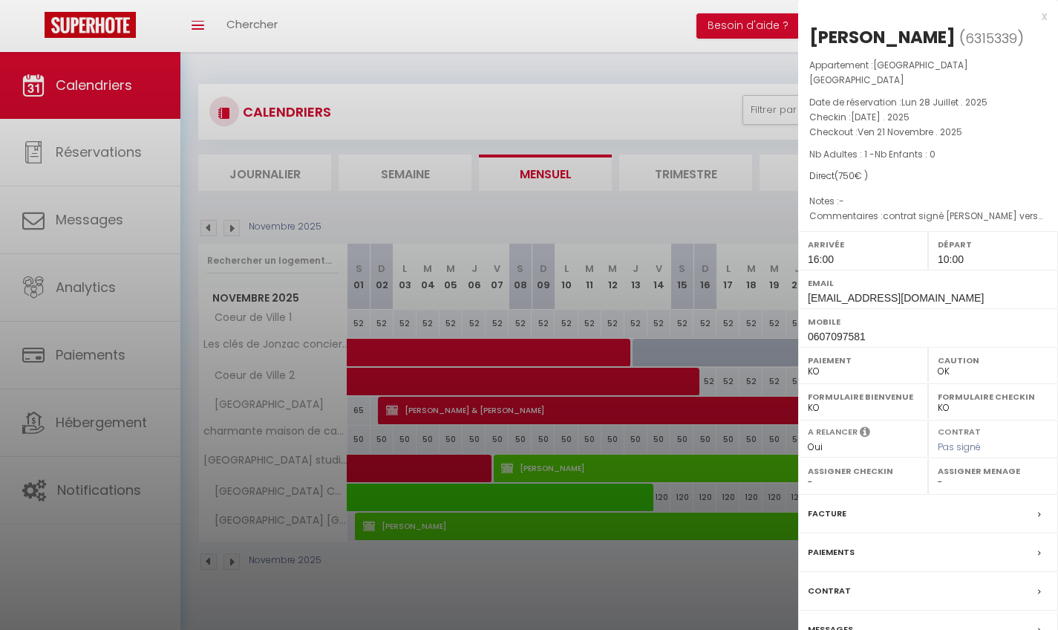
click at [1048, 10] on div "x Renée MAZAT ( 6315339 ) Appartement : Château de Meux Québec Date de réservat…" at bounding box center [928, 353] width 260 height 707
click at [1043, 11] on div "x" at bounding box center [922, 16] width 249 height 18
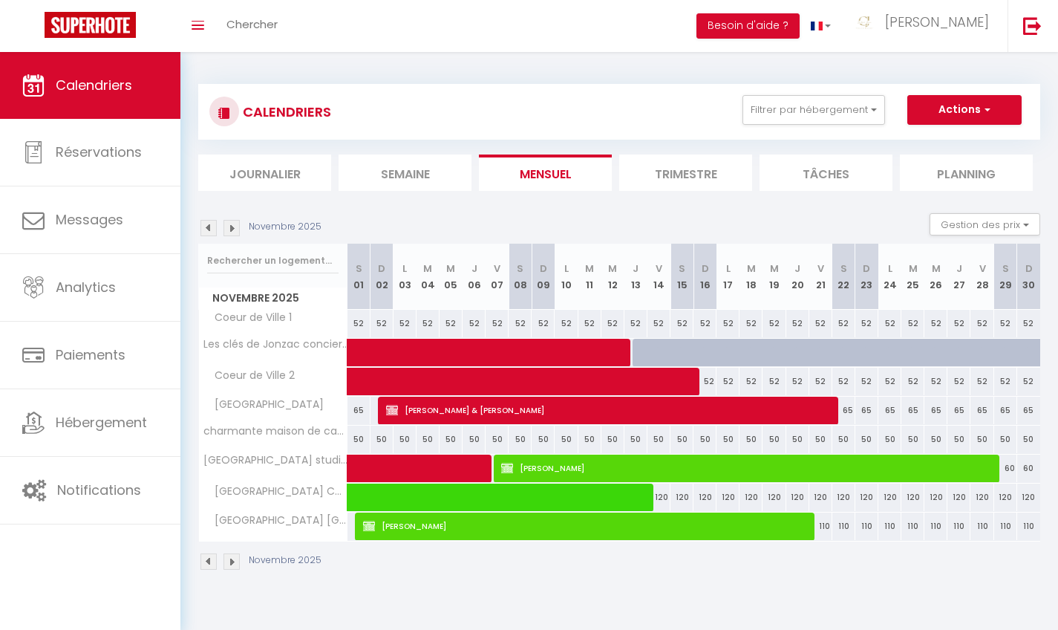
click at [725, 471] on span "[PERSON_NAME]" at bounding box center [746, 468] width 491 height 28
select select "OK"
select select "KO"
select select "1"
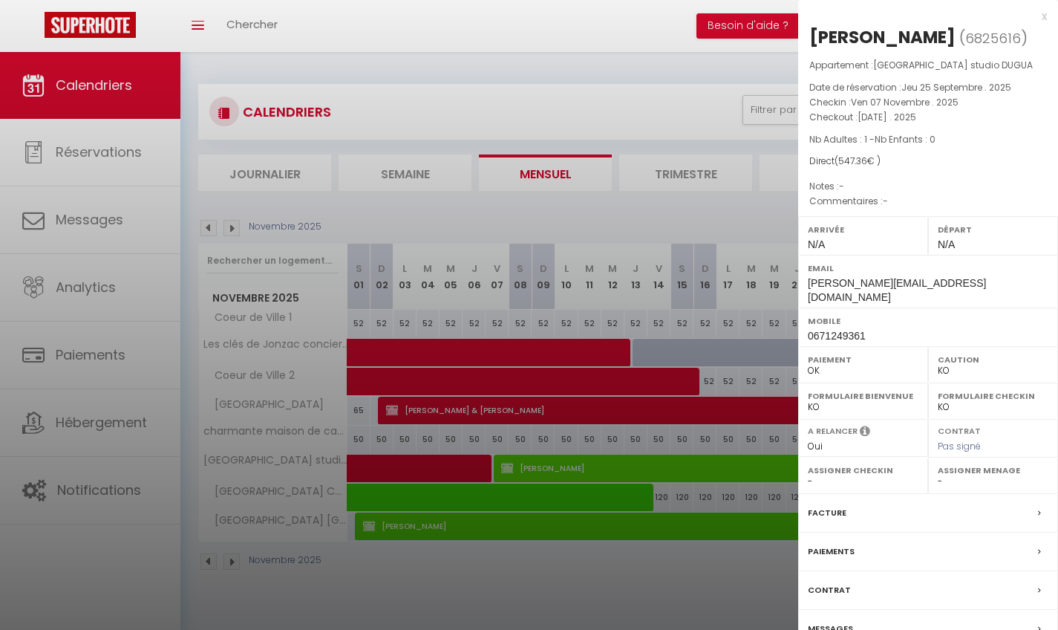
click at [1048, 20] on div "x Nathalie STEPHAN ( 6825616 ) Appartement : Château de Meux studio DUGUA Date …" at bounding box center [928, 353] width 260 height 706
click at [1044, 17] on div "x" at bounding box center [922, 16] width 249 height 18
